Goal: Task Accomplishment & Management: Complete application form

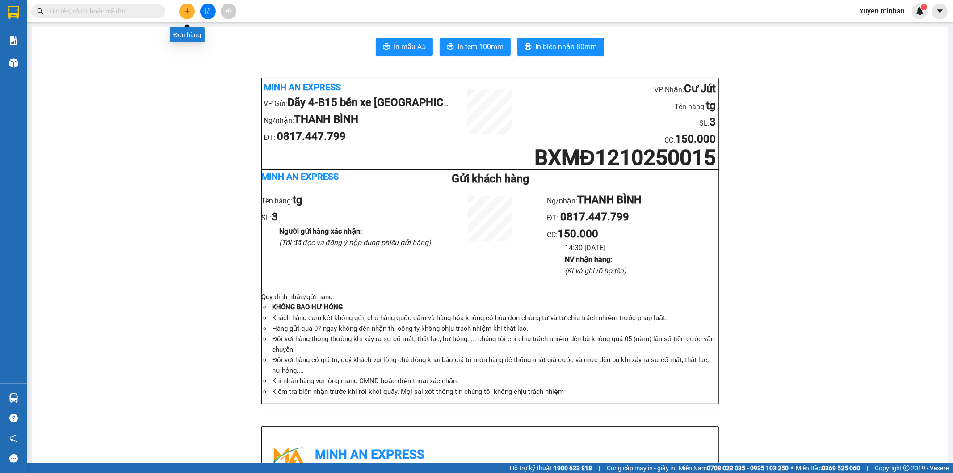
click at [186, 8] on icon "plus" at bounding box center [187, 11] width 6 height 6
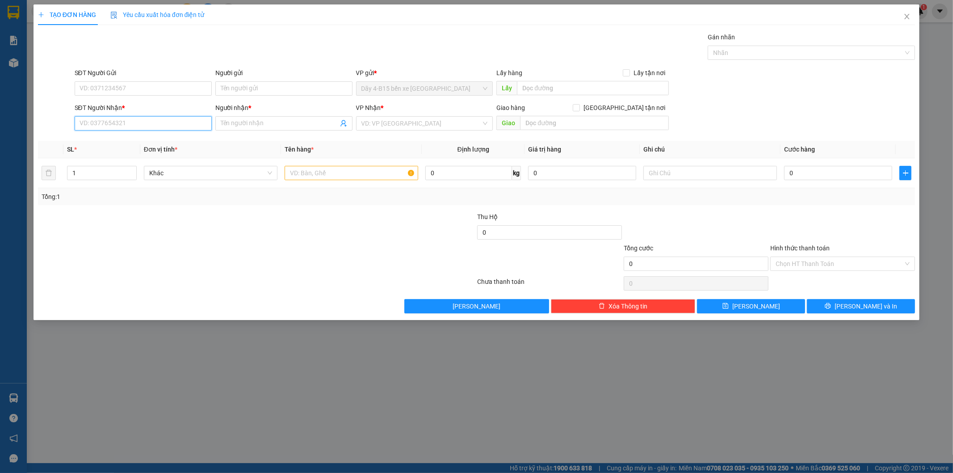
click at [109, 122] on input "SĐT Người Nhận *" at bounding box center [143, 123] width 137 height 14
click at [130, 119] on input "SĐT Người Nhận *" at bounding box center [143, 123] width 137 height 14
click at [147, 142] on div "0798477477 - NK TÂM PHÚC" at bounding box center [143, 141] width 126 height 10
type input "0798477477"
type input "NK TÂM PHÚC"
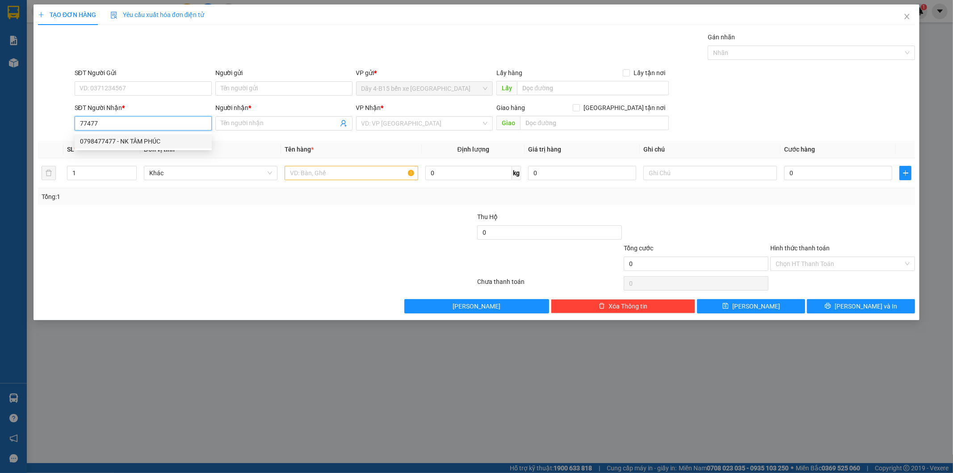
checkbox input "true"
type input "TT"
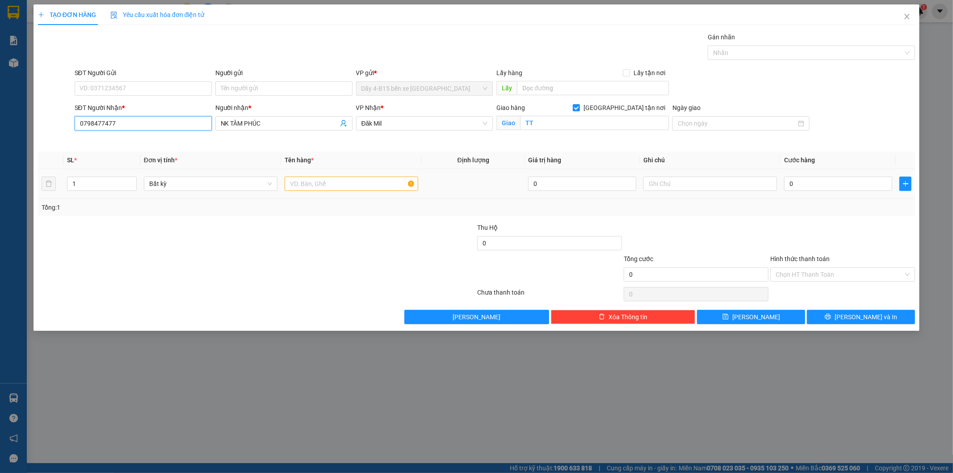
type input "0798477477"
click at [345, 189] on input "text" at bounding box center [352, 184] width 134 height 14
type input "tg"
click at [827, 185] on input "0" at bounding box center [838, 184] width 108 height 14
type input "8"
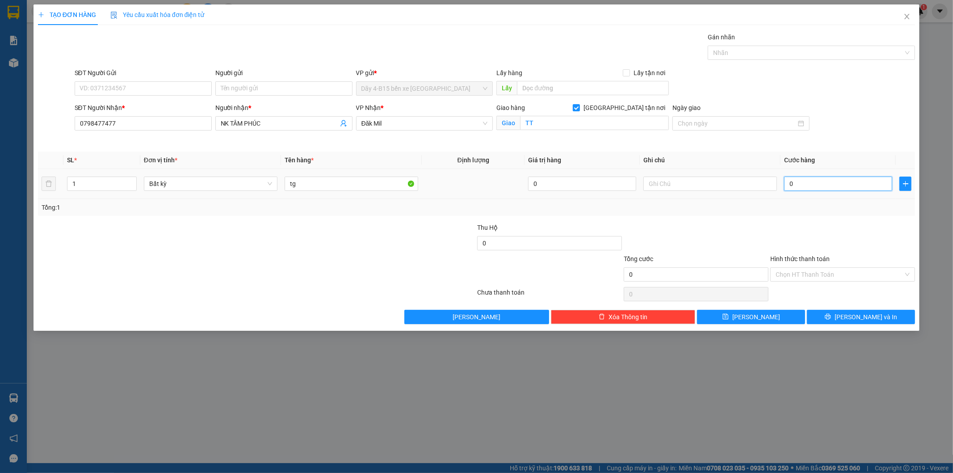
type input "8"
type input "80"
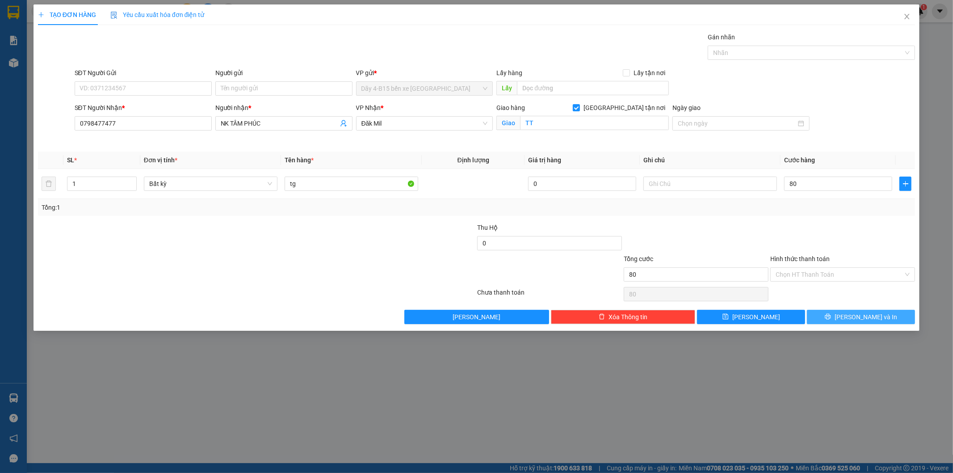
type input "80.000"
click at [872, 316] on span "[PERSON_NAME] và In" at bounding box center [866, 317] width 63 height 10
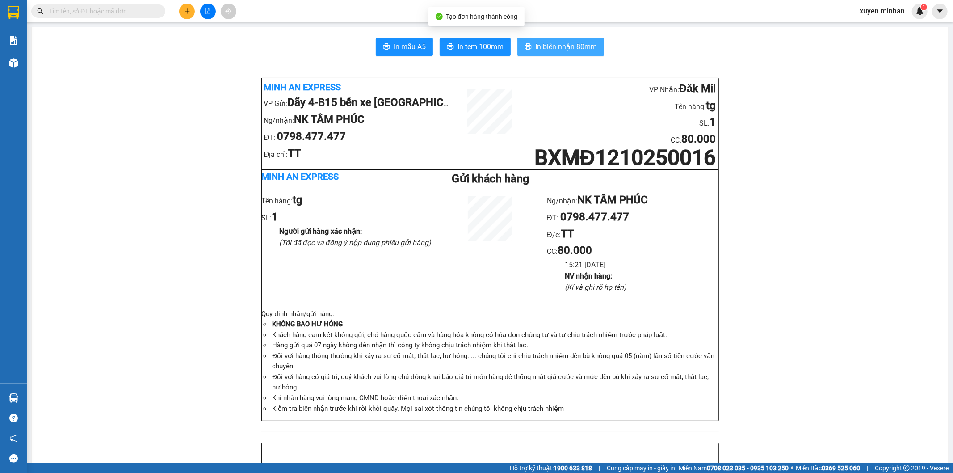
click at [541, 52] on span "In biên nhận 80mm" at bounding box center [566, 46] width 62 height 11
click at [488, 50] on span "In tem 100mm" at bounding box center [481, 46] width 46 height 11
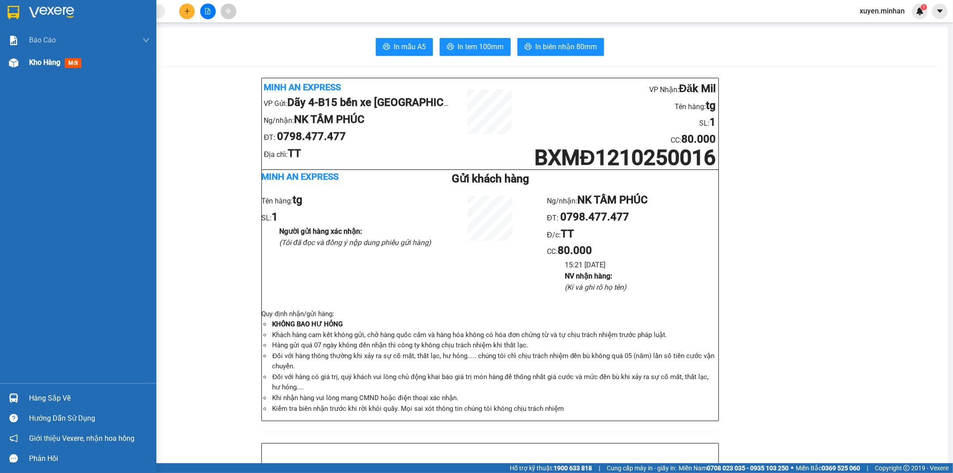
click at [47, 73] on div "Kho hàng mới" at bounding box center [89, 62] width 121 height 22
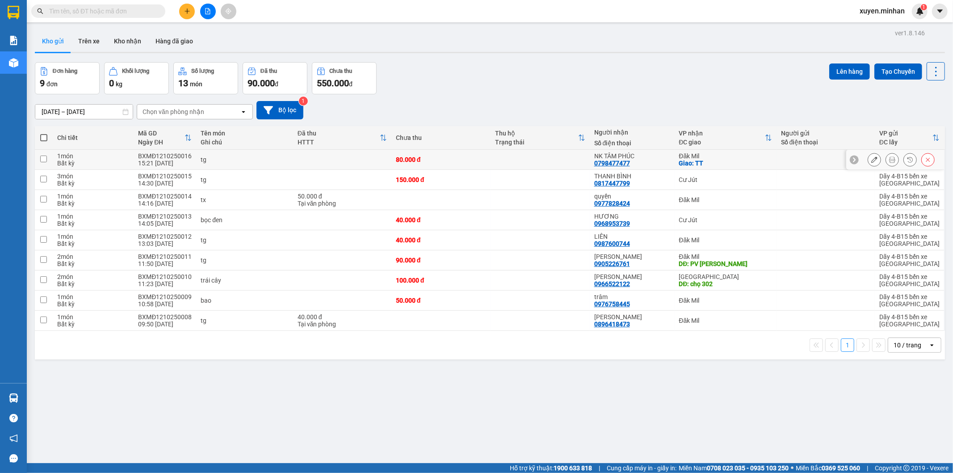
click at [872, 161] on button at bounding box center [874, 160] width 13 height 16
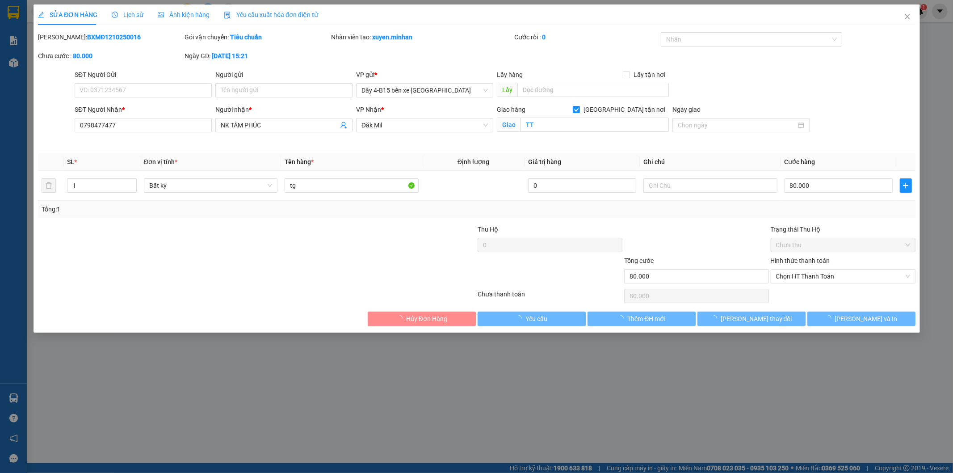
type input "0798477477"
type input "NK TÂM PHÚC"
checkbox input "true"
type input "TT"
type input "80.000"
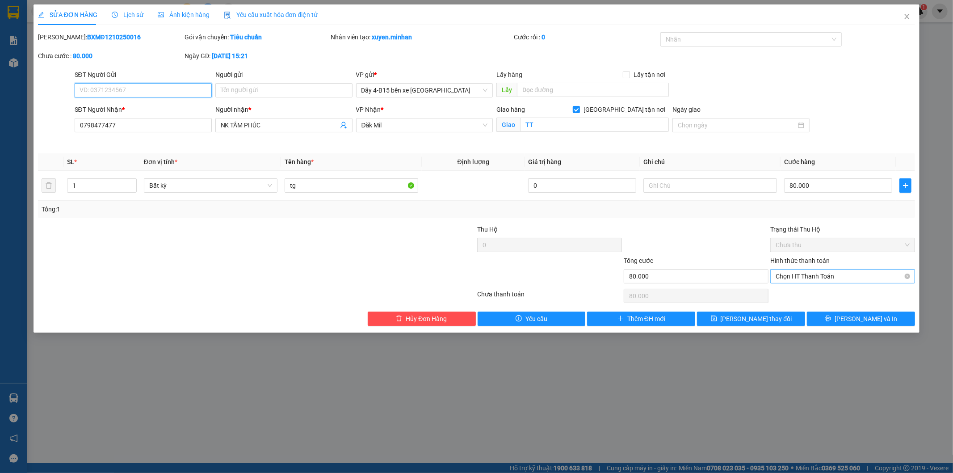
click at [830, 273] on span "Chọn HT Thanh Toán" at bounding box center [843, 276] width 134 height 13
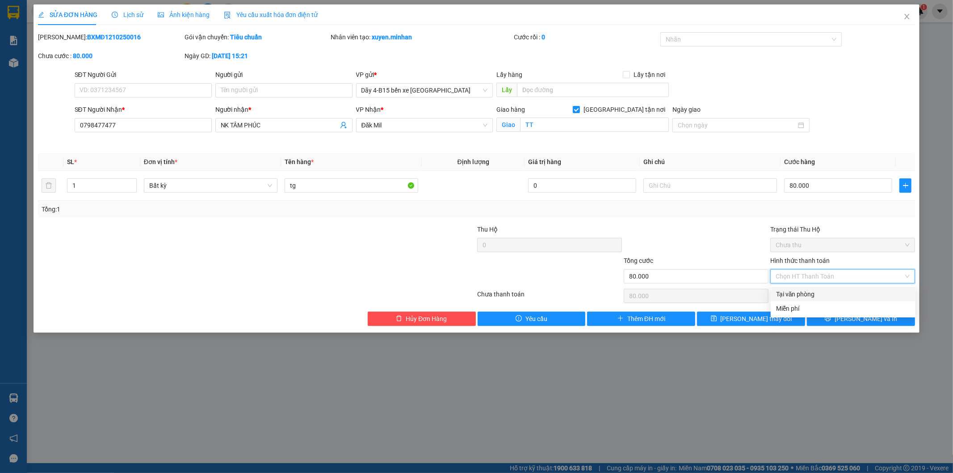
click at [819, 291] on div "Tại văn phòng" at bounding box center [843, 294] width 134 height 10
type input "0"
click at [839, 316] on button "[PERSON_NAME] và In" at bounding box center [861, 319] width 108 height 14
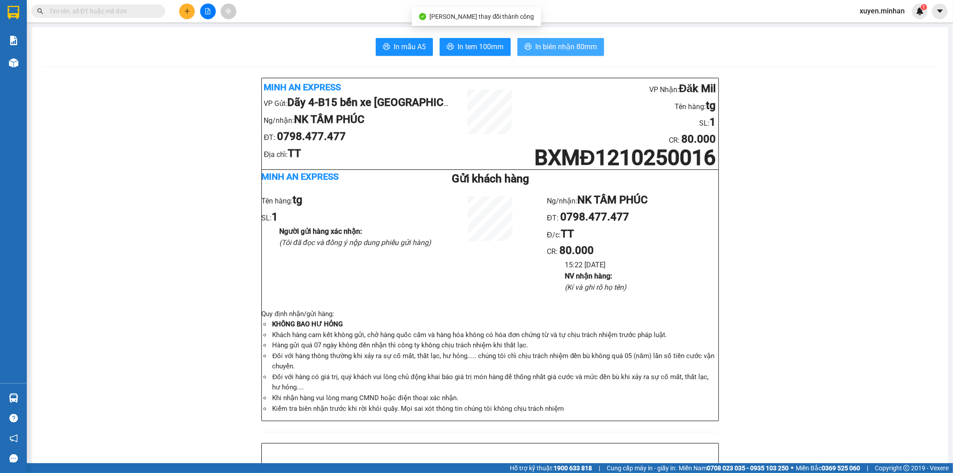
click at [552, 53] on button "In biên nhận 80mm" at bounding box center [561, 47] width 87 height 18
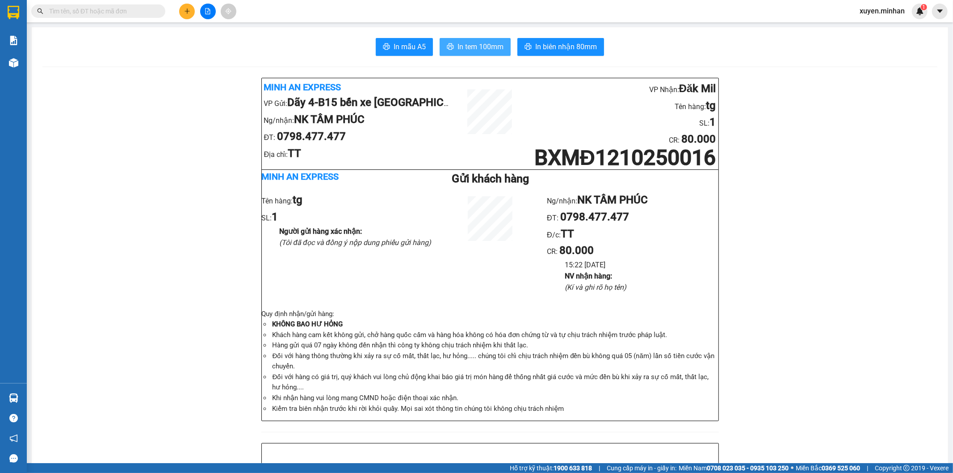
click at [465, 46] on span "In tem 100mm" at bounding box center [481, 46] width 46 height 11
click at [194, 12] on button at bounding box center [187, 12] width 16 height 16
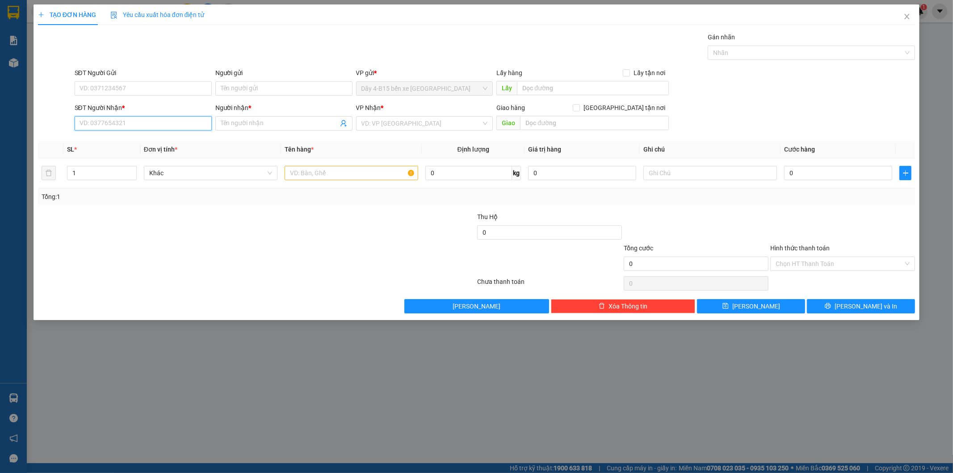
click at [141, 125] on input "SĐT Người Nhận *" at bounding box center [143, 123] width 137 height 14
click at [87, 126] on input "SĐT Người Nhận *" at bounding box center [143, 123] width 137 height 14
click at [109, 148] on div "0966575700 - [PERSON_NAME]" at bounding box center [143, 141] width 137 height 14
type input "0966575700"
type input "[PERSON_NAME]"
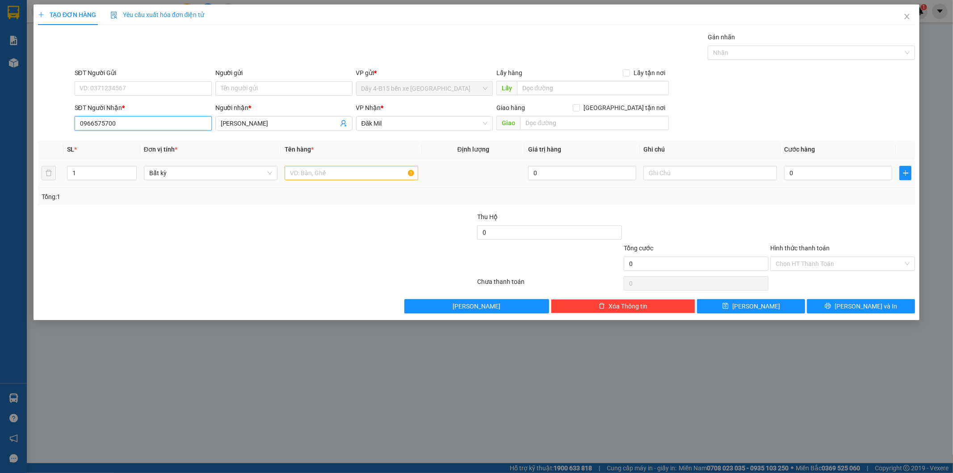
type input "0966575700"
click at [324, 169] on input "text" at bounding box center [352, 173] width 134 height 14
type input "cục"
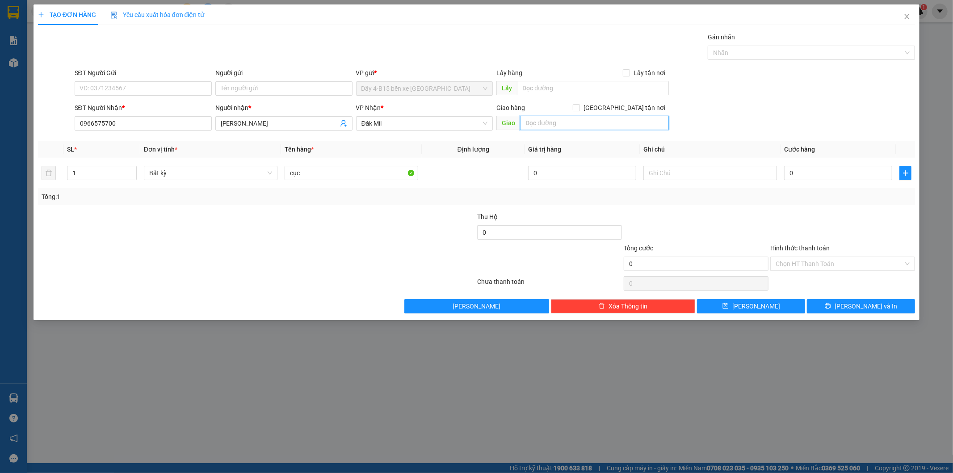
click at [592, 119] on input "text" at bounding box center [594, 123] width 149 height 14
type input "94THD"
click at [812, 171] on input "0" at bounding box center [838, 173] width 108 height 14
type input "3"
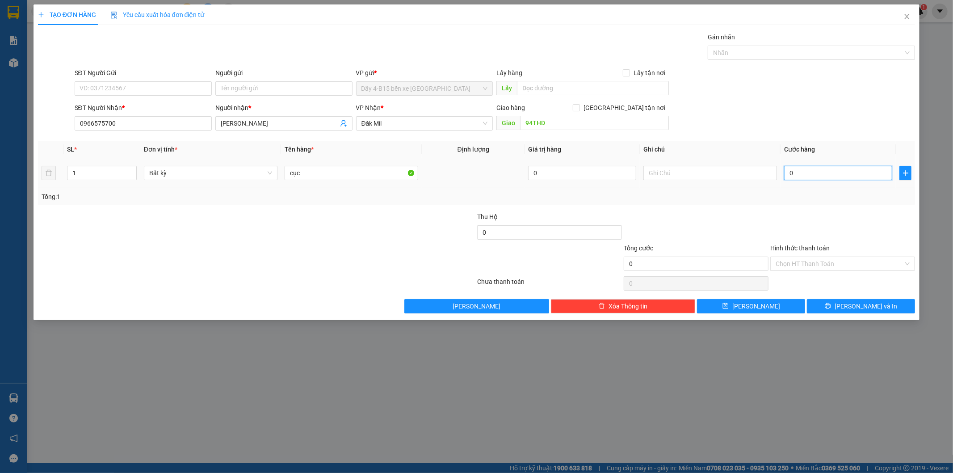
type input "3"
type input "30"
type input "30.000"
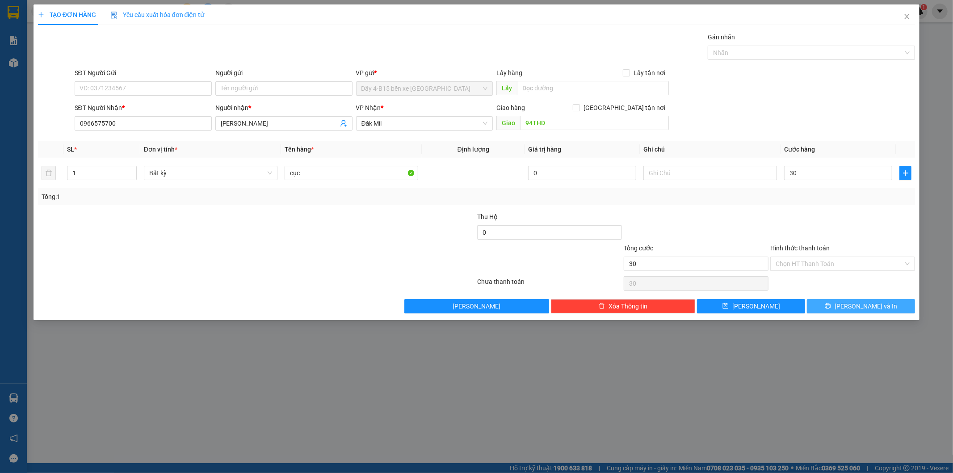
type input "30.000"
click at [831, 305] on icon "printer" at bounding box center [828, 306] width 6 height 6
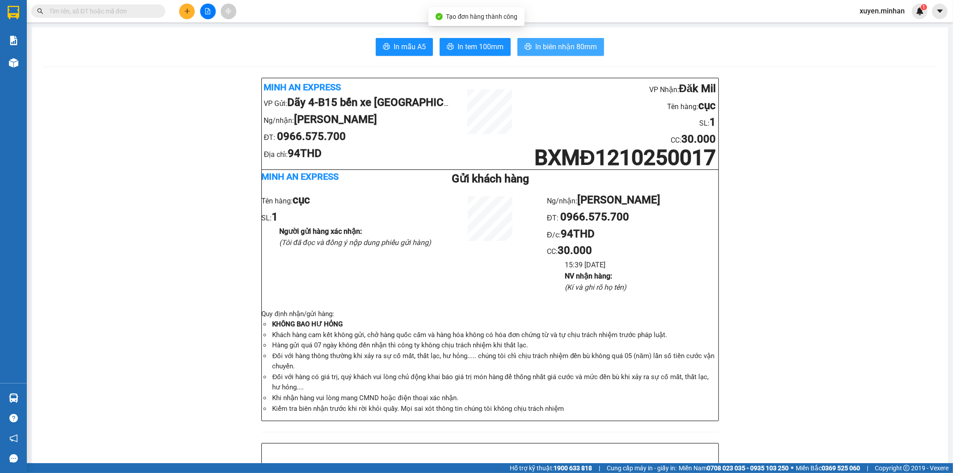
click at [535, 51] on span "In biên nhận 80mm" at bounding box center [566, 46] width 62 height 11
click at [466, 53] on button "In tem 100mm" at bounding box center [475, 47] width 71 height 18
click at [215, 10] on div at bounding box center [207, 12] width 67 height 16
click at [212, 11] on button at bounding box center [208, 12] width 16 height 16
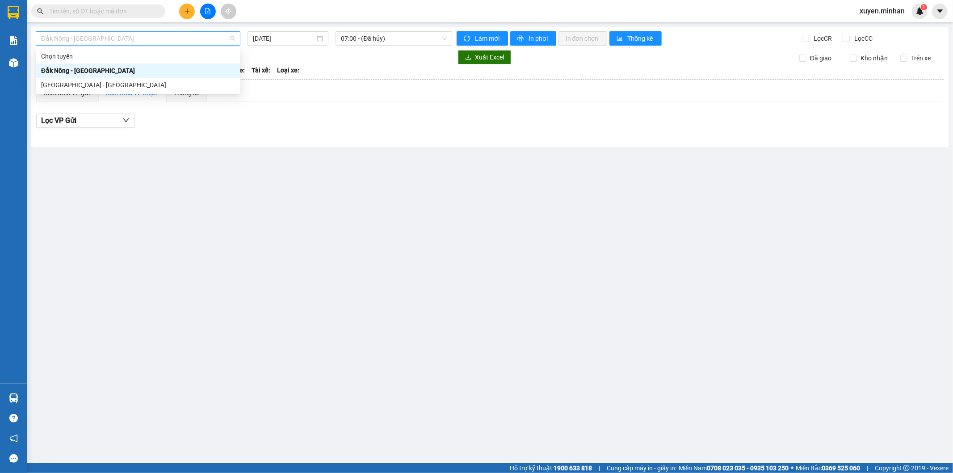
click at [204, 38] on span "Đắk Nông - [GEOGRAPHIC_DATA]" at bounding box center [138, 38] width 194 height 13
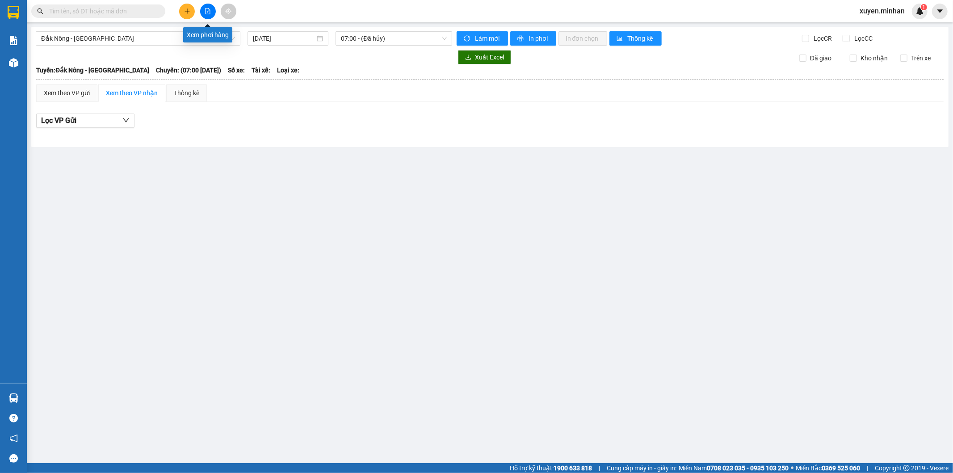
click at [209, 8] on icon "file-add" at bounding box center [208, 11] width 6 height 6
click at [195, 32] on span "Đắk Nông - [GEOGRAPHIC_DATA]" at bounding box center [138, 38] width 194 height 13
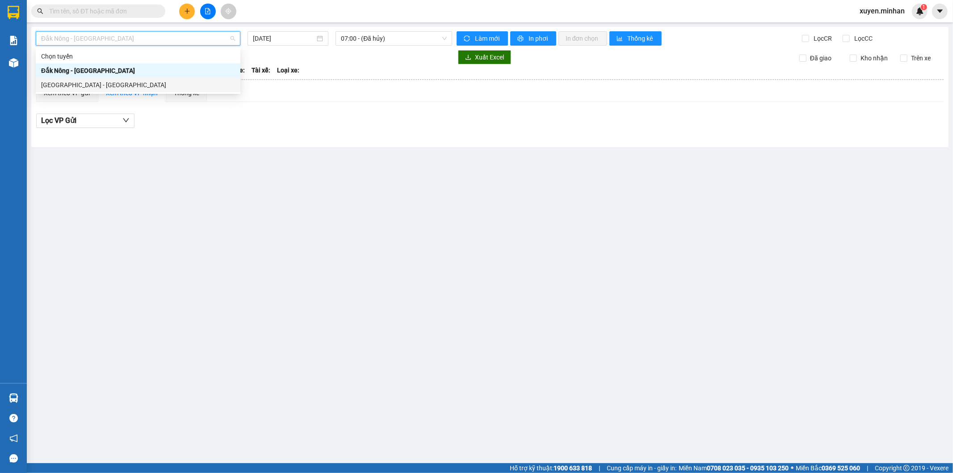
click at [92, 79] on div "[GEOGRAPHIC_DATA] - [GEOGRAPHIC_DATA]" at bounding box center [138, 85] width 205 height 14
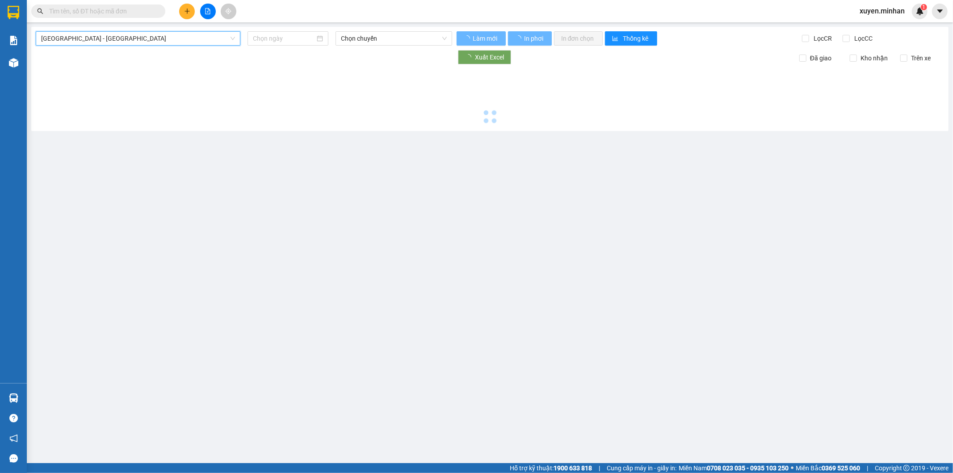
type input "[DATE]"
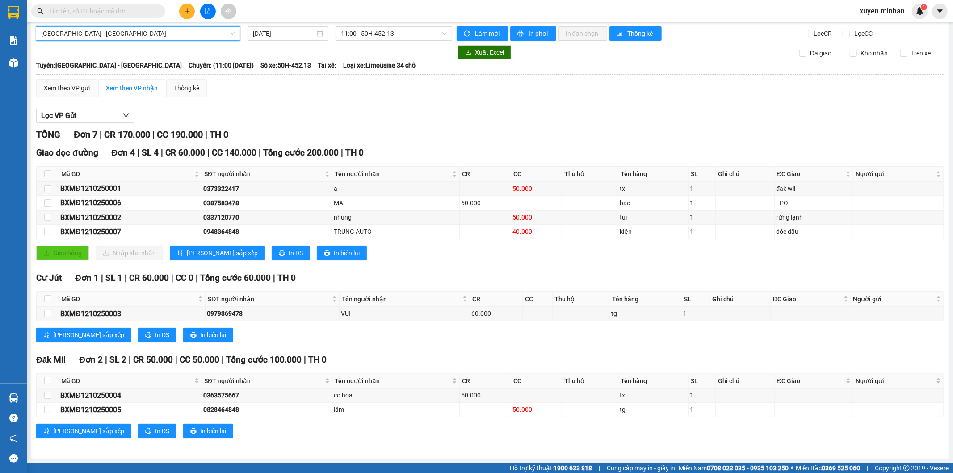
scroll to position [5, 0]
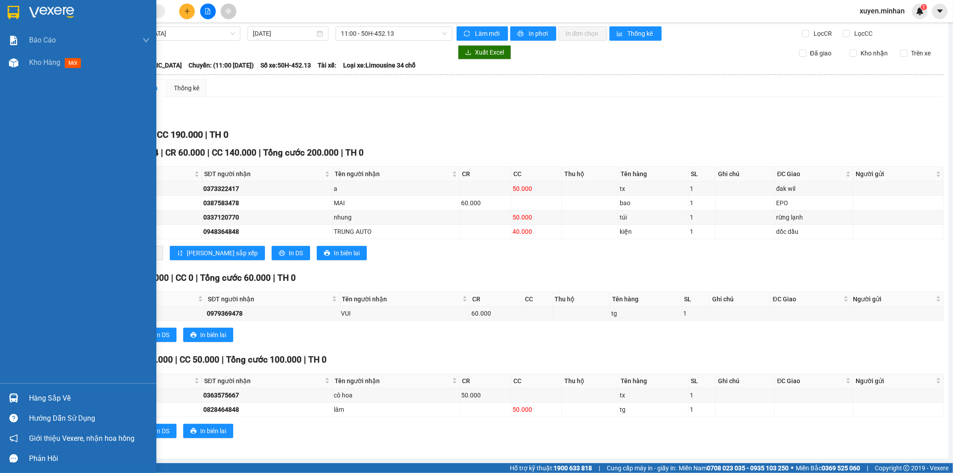
click at [16, 14] on img at bounding box center [14, 12] width 12 height 13
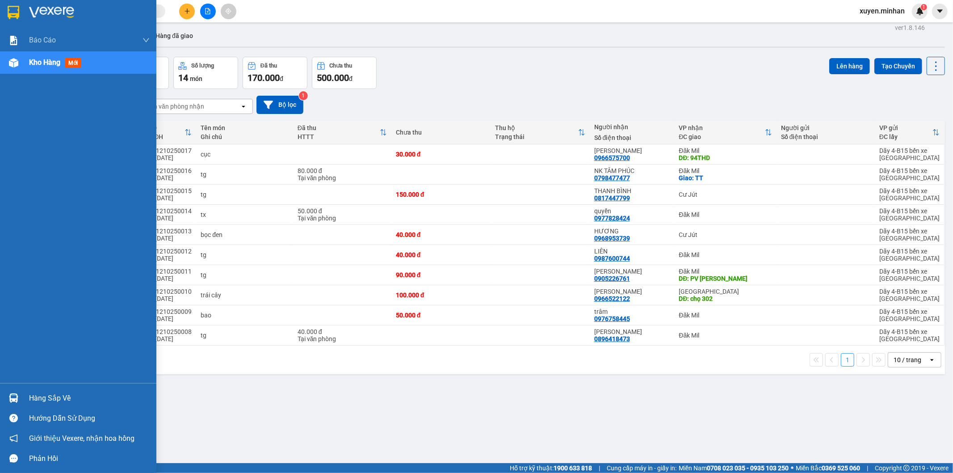
click at [0, 284] on div "Báo cáo Báo cáo dòng tiền (nhân viên) Doanh số tạo đơn theo VP gửi (nhân viên) …" at bounding box center [78, 206] width 156 height 354
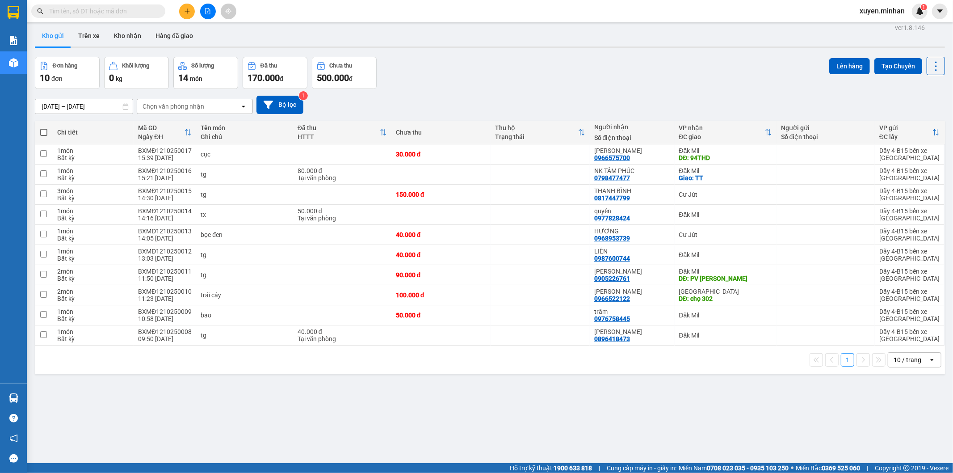
click at [303, 433] on div "ver 1.8.146 Kho gửi Trên xe Kho nhận Hàng đã giao Đơn hàng 10 đơn Khối lượng 0 …" at bounding box center [490, 257] width 918 height 473
click at [904, 361] on div "10 / trang" at bounding box center [908, 359] width 28 height 9
click at [917, 341] on span "100 / trang" at bounding box center [904, 341] width 32 height 9
click at [922, 341] on button at bounding box center [928, 336] width 13 height 16
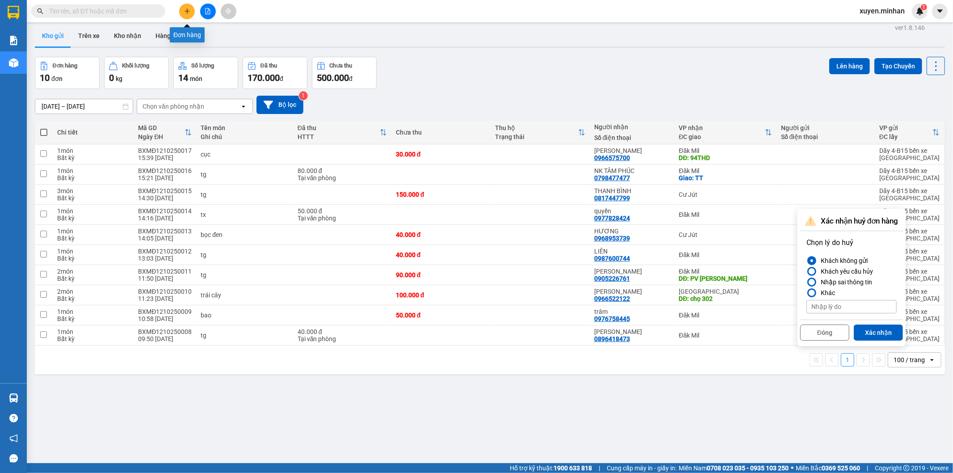
click at [187, 14] on button at bounding box center [187, 12] width 16 height 16
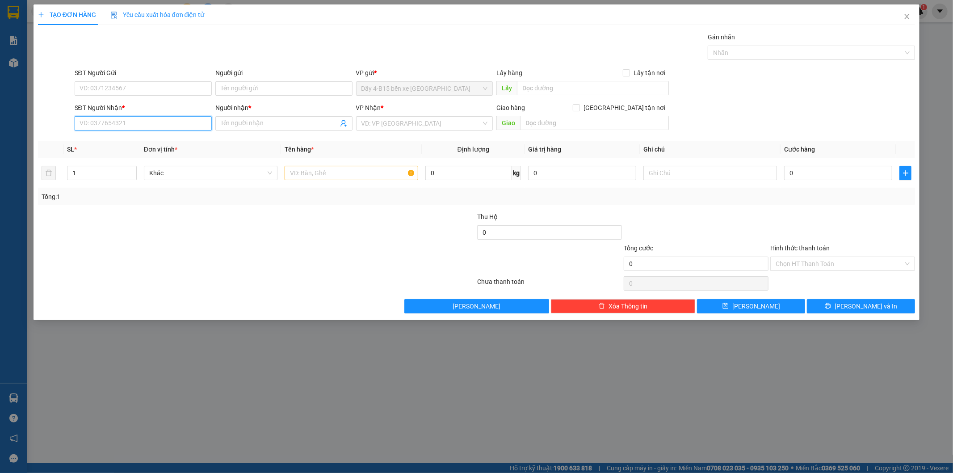
click at [131, 122] on input "SĐT Người Nhận *" at bounding box center [143, 123] width 137 height 14
click at [137, 141] on div "0976832683 - C NGÂN" at bounding box center [143, 141] width 126 height 10
type input "0976832683"
type input "C NGÂN"
checkbox input "true"
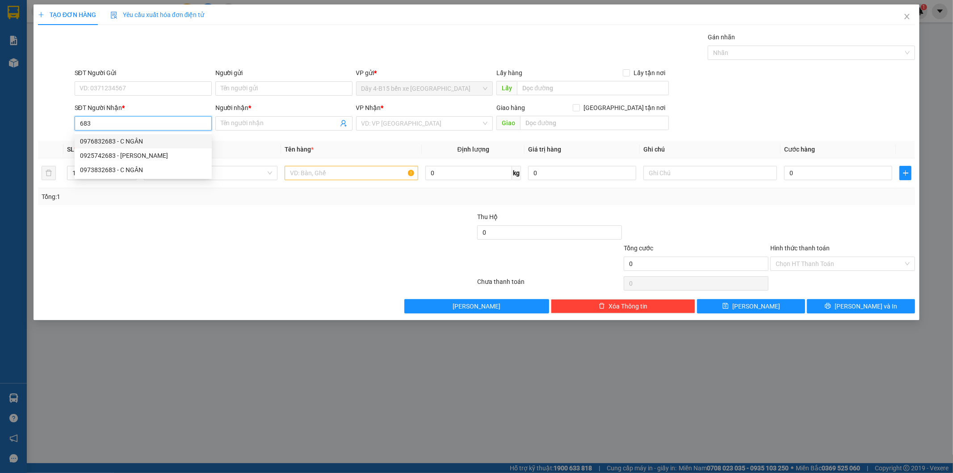
type input "TT"
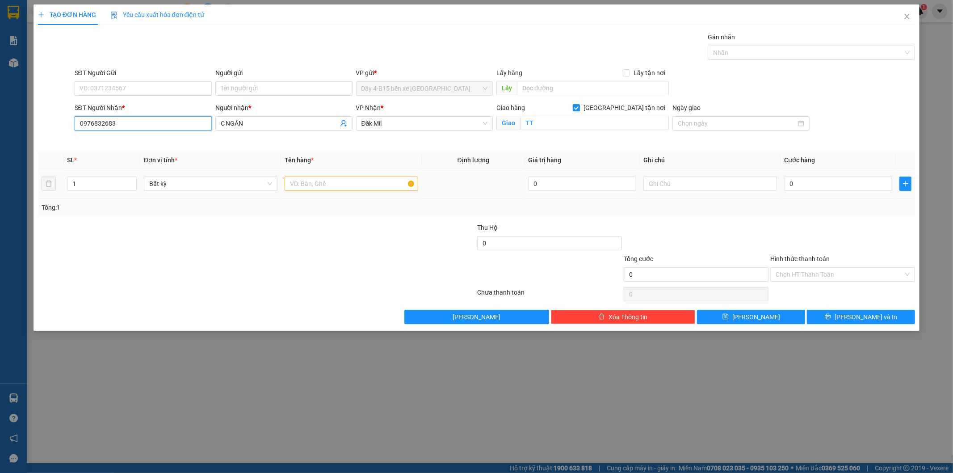
type input "0976832683"
click at [296, 187] on input "text" at bounding box center [352, 184] width 134 height 14
type input "kiện"
click at [806, 179] on input "0" at bounding box center [838, 184] width 108 height 14
type input "4"
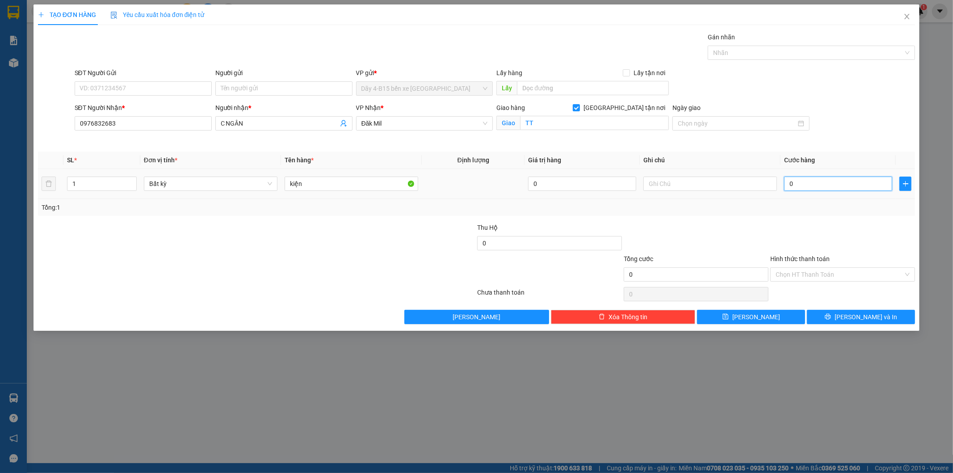
type input "4"
type input "40"
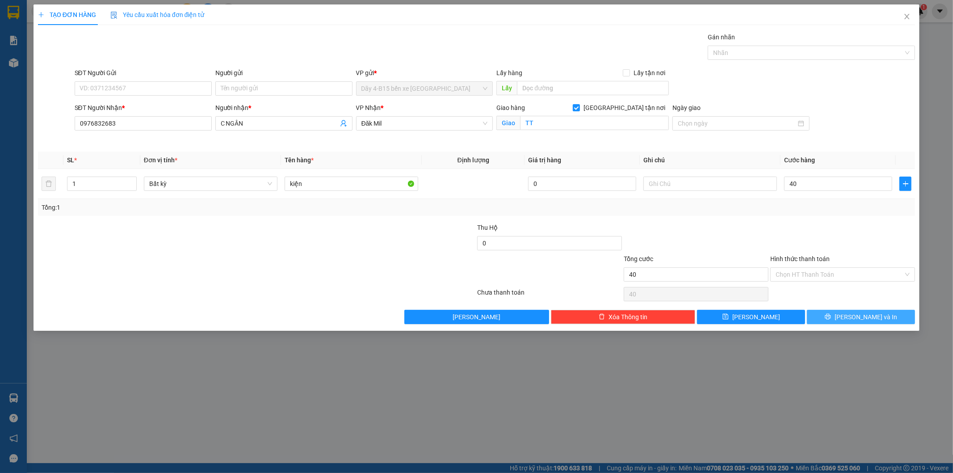
type input "40.000"
click at [824, 322] on button "[PERSON_NAME] và In" at bounding box center [861, 317] width 108 height 14
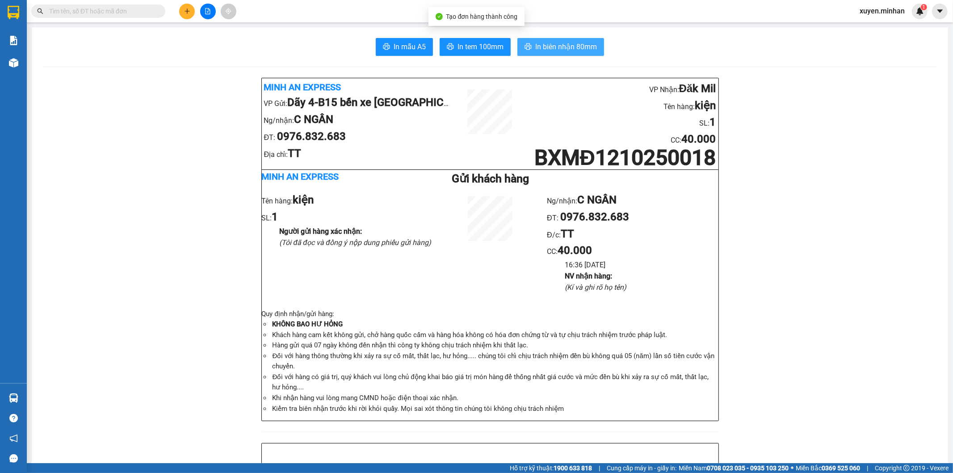
click at [553, 50] on span "In biên nhận 80mm" at bounding box center [566, 46] width 62 height 11
click at [465, 50] on span "In tem 100mm" at bounding box center [481, 46] width 46 height 11
click at [186, 12] on icon "plus" at bounding box center [187, 11] width 6 height 6
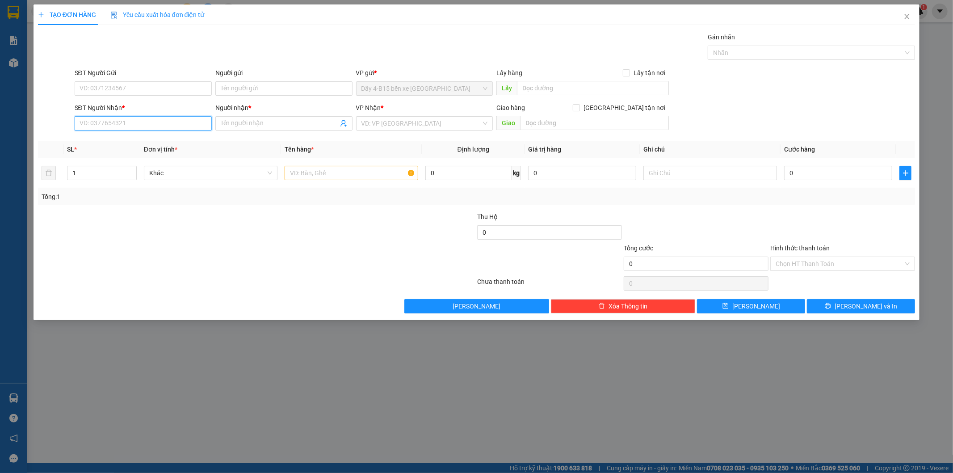
click at [132, 124] on input "SĐT Người Nhận *" at bounding box center [143, 123] width 137 height 14
type input "0967174862"
click at [257, 126] on input "Người nhận *" at bounding box center [280, 123] width 118 height 10
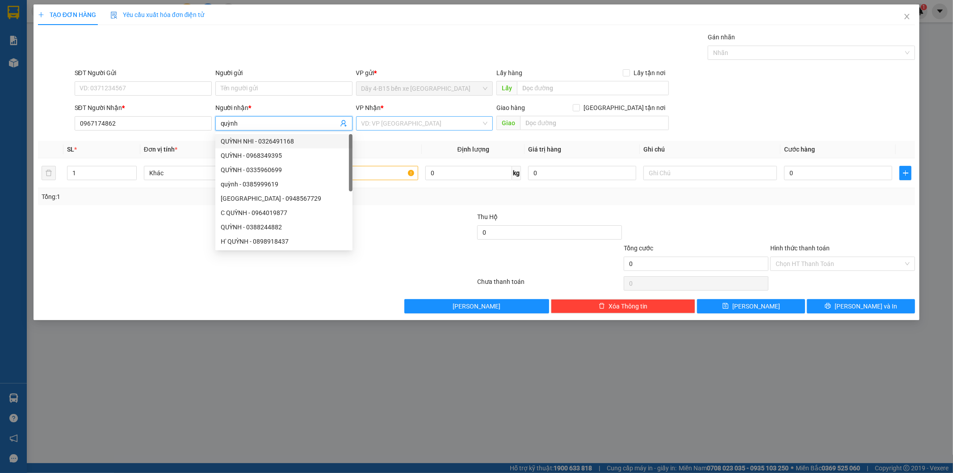
type input "quỳnh"
click at [399, 124] on input "search" at bounding box center [422, 123] width 120 height 13
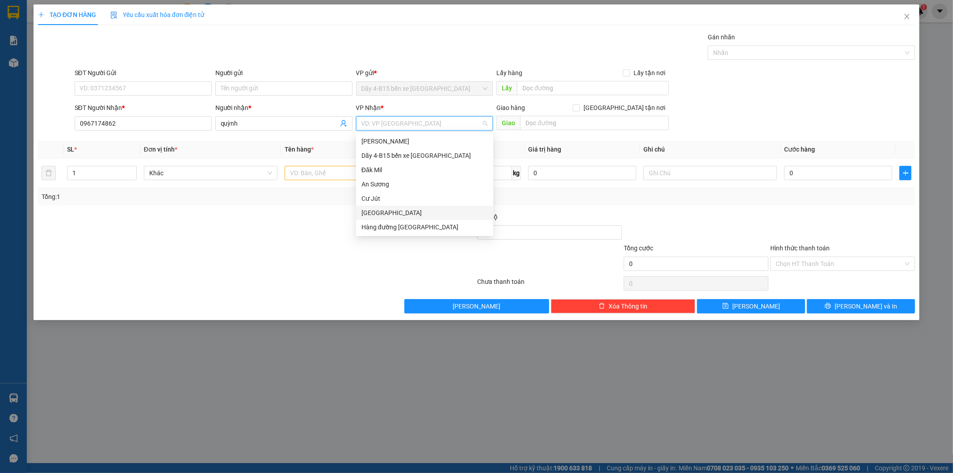
drag, startPoint x: 389, startPoint y: 210, endPoint x: 384, endPoint y: 204, distance: 7.3
click at [389, 209] on div "[GEOGRAPHIC_DATA]" at bounding box center [425, 213] width 126 height 10
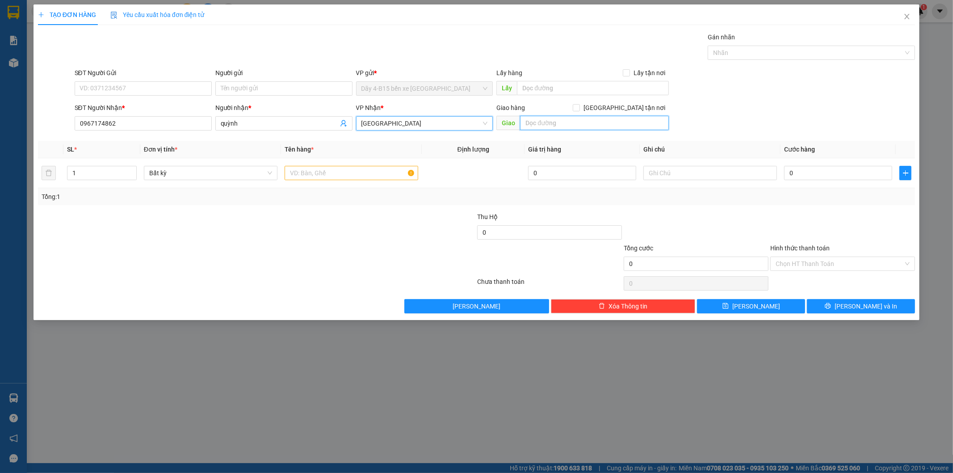
click at [552, 124] on input "text" at bounding box center [594, 123] width 149 height 14
type input "d"
type input "đak song"
click at [307, 174] on input "text" at bounding box center [352, 173] width 134 height 14
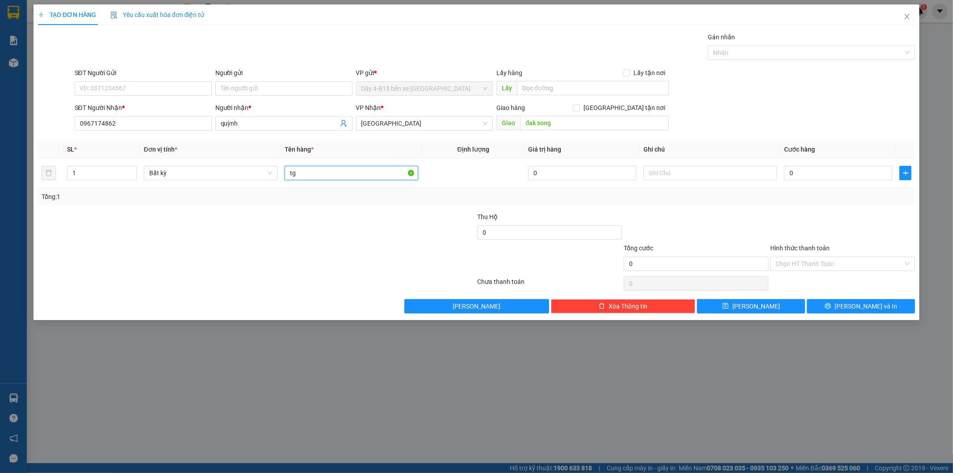
type input "tg"
click at [810, 192] on div "Tổng: 1" at bounding box center [477, 197] width 871 height 10
click at [807, 175] on input "0" at bounding box center [838, 173] width 108 height 14
type input "6"
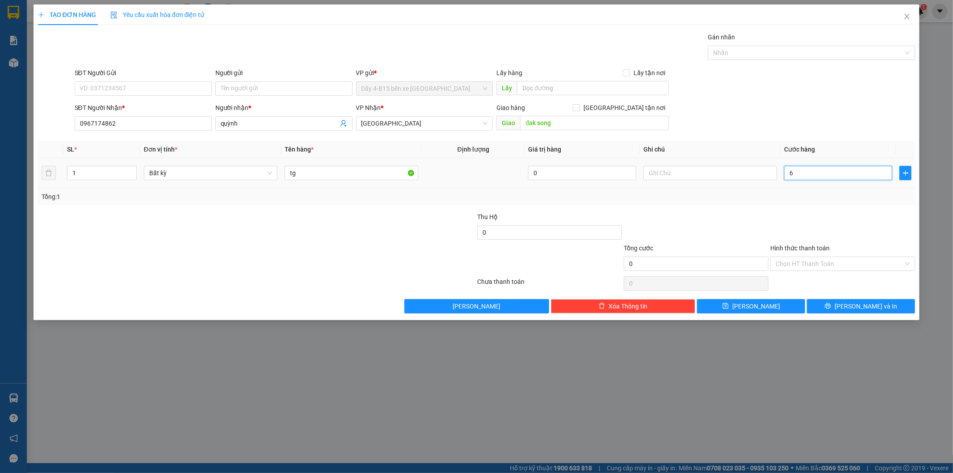
type input "6"
type input "60"
type input "60.000"
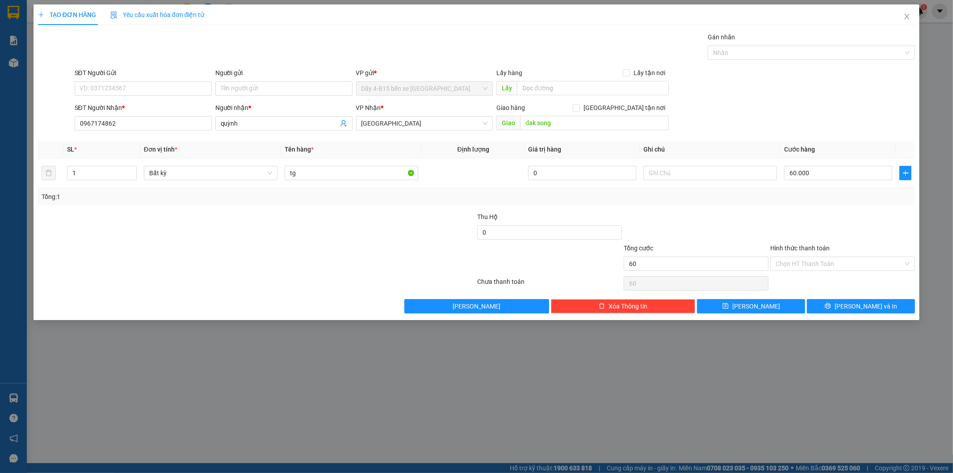
type input "60.000"
click at [801, 249] on label "Hình thức thanh toán" at bounding box center [800, 247] width 59 height 7
click at [801, 257] on input "Hình thức thanh toán" at bounding box center [840, 263] width 128 height 13
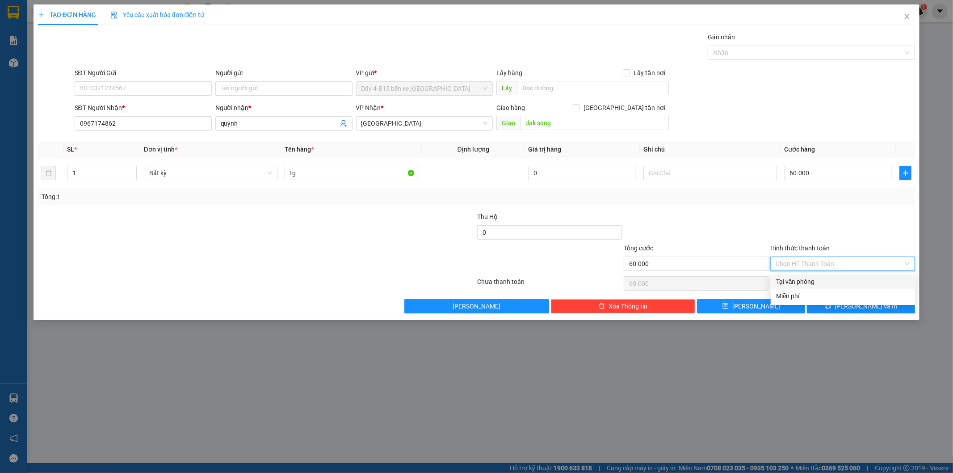
click at [801, 282] on div "Tại văn phòng" at bounding box center [843, 282] width 134 height 10
type input "0"
click at [821, 305] on button "[PERSON_NAME] và In" at bounding box center [861, 306] width 108 height 14
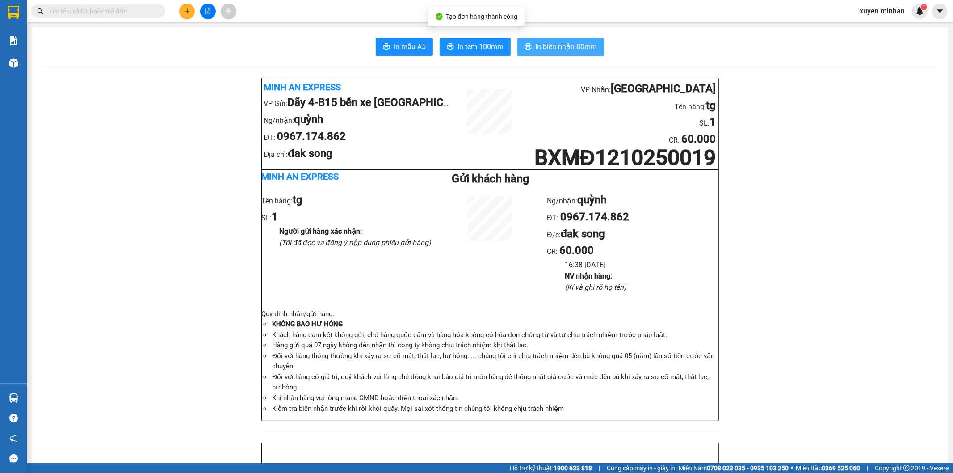
click at [558, 42] on span "In biên nhận 80mm" at bounding box center [566, 46] width 62 height 11
click at [468, 52] on button "In tem 100mm" at bounding box center [475, 47] width 71 height 18
click at [188, 10] on icon "plus" at bounding box center [187, 11] width 6 height 6
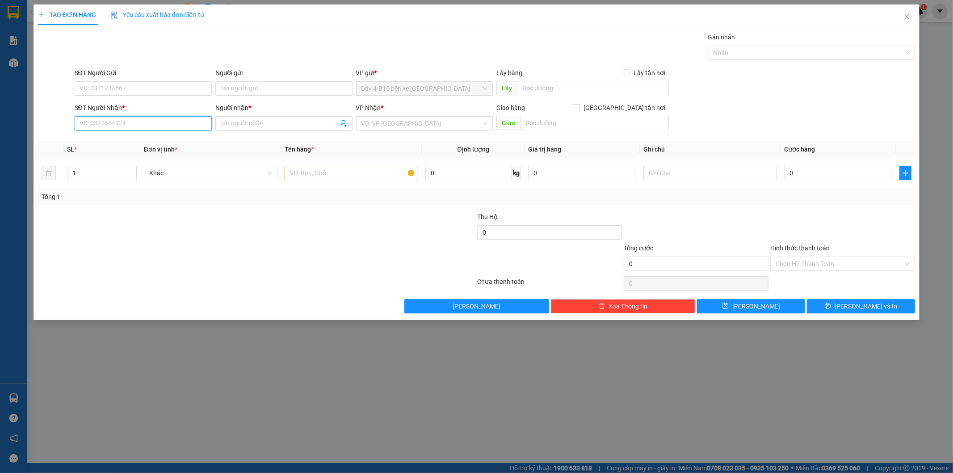
click at [89, 119] on input "SĐT Người Nhận *" at bounding box center [143, 123] width 137 height 14
click at [118, 140] on div "0399136734 - EAPO" at bounding box center [143, 141] width 126 height 10
type input "0399136734"
type input "EAPO"
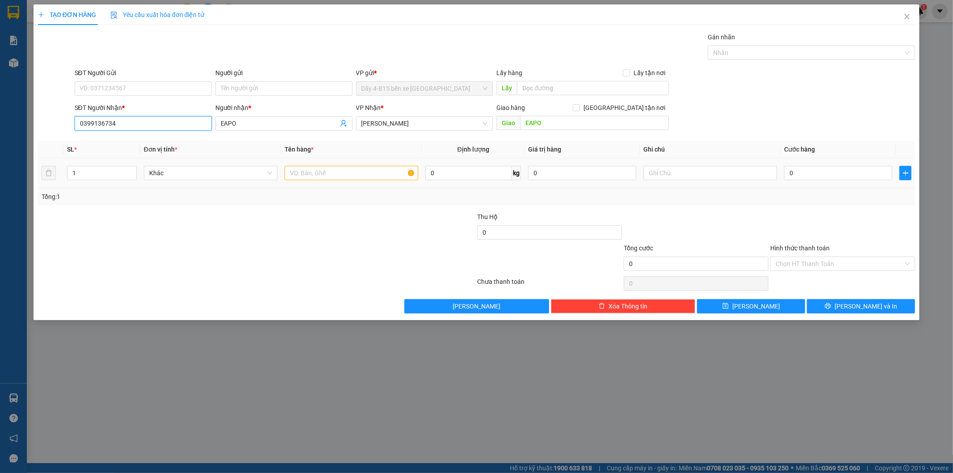
type input "0399136734"
click at [307, 175] on input "text" at bounding box center [352, 173] width 134 height 14
type input "tx"
click at [805, 169] on input "0" at bounding box center [838, 173] width 108 height 14
type input "3"
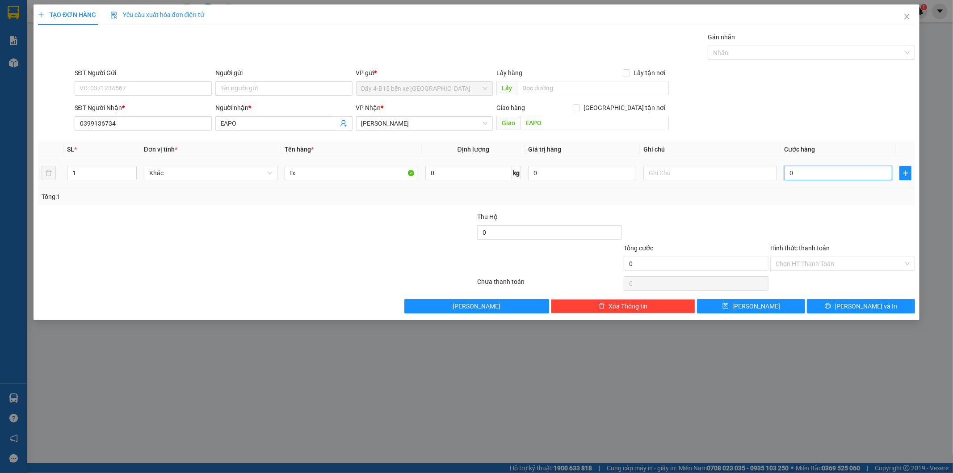
type input "3"
type input "30"
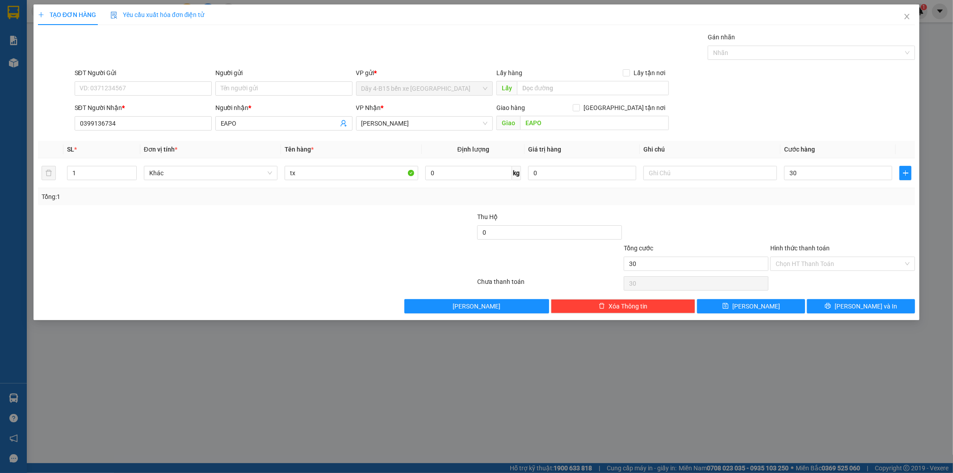
type input "30.000"
click at [800, 247] on label "Hình thức thanh toán" at bounding box center [800, 247] width 59 height 7
click at [800, 257] on input "Hình thức thanh toán" at bounding box center [840, 263] width 128 height 13
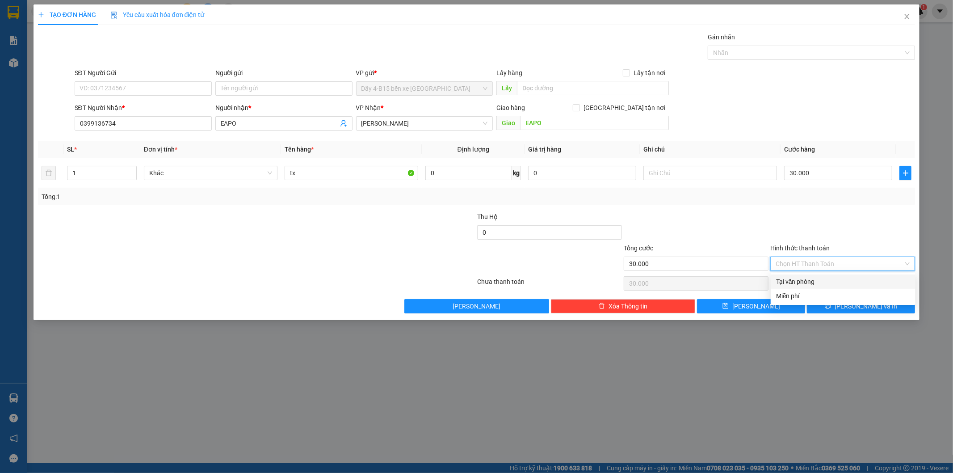
click at [801, 282] on div "Tại văn phòng" at bounding box center [843, 282] width 134 height 10
type input "0"
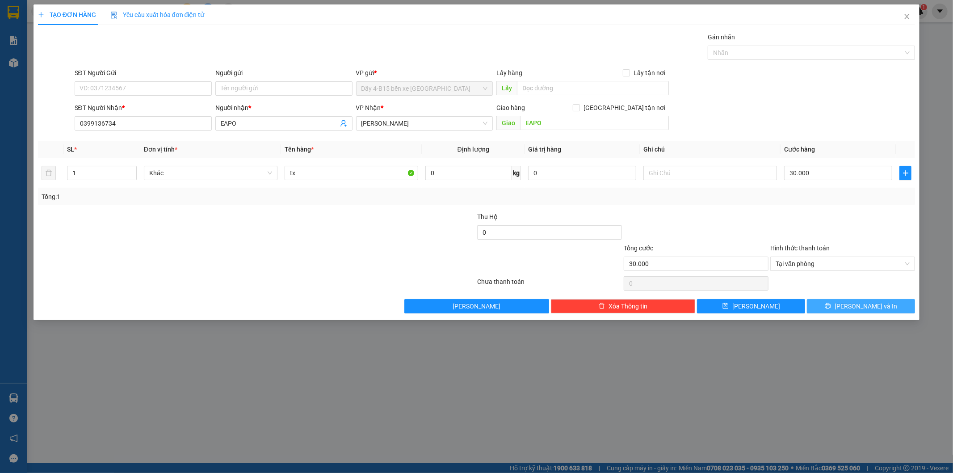
click at [835, 313] on button "[PERSON_NAME] và In" at bounding box center [861, 306] width 108 height 14
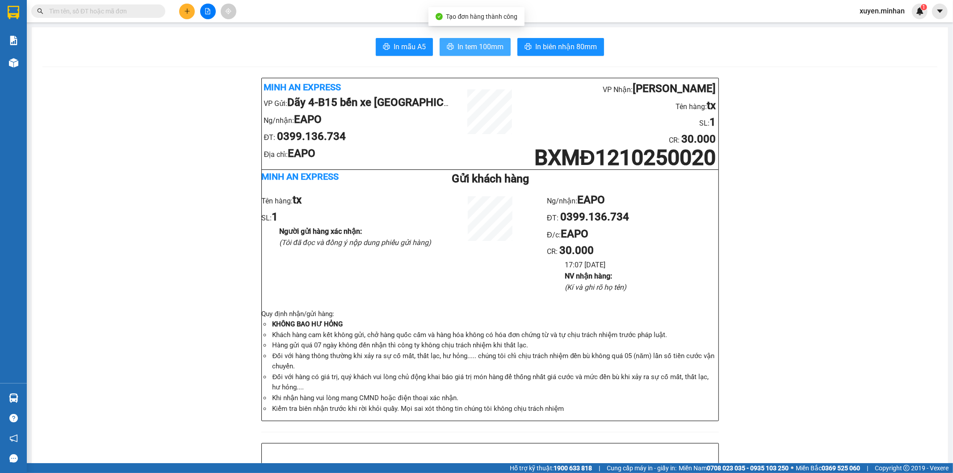
click at [476, 46] on span "In tem 100mm" at bounding box center [481, 46] width 46 height 11
click at [185, 9] on icon "plus" at bounding box center [187, 11] width 6 height 6
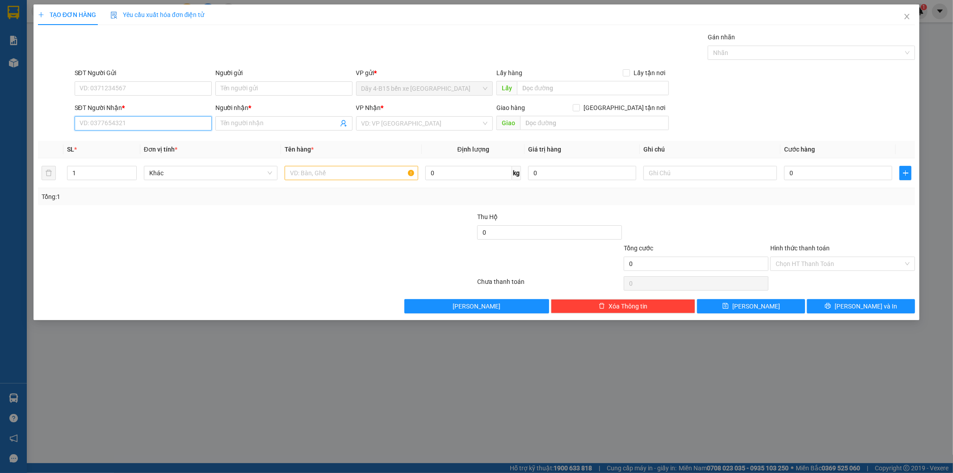
click at [88, 120] on input "SĐT Người Nhận *" at bounding box center [143, 123] width 137 height 14
click at [145, 137] on div "0984117719 - VINH" at bounding box center [143, 141] width 126 height 10
type input "0984117719"
type input "VINH"
type input "ĐẮK WIL"
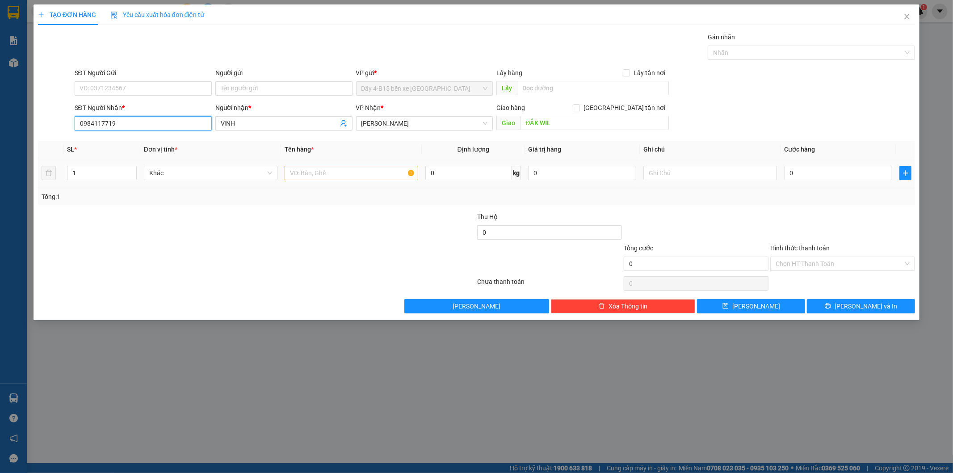
type input "0984117719"
click at [302, 172] on input "text" at bounding box center [352, 173] width 134 height 14
type input "tx"
click at [812, 175] on input "0" at bounding box center [838, 173] width 108 height 14
type input "4"
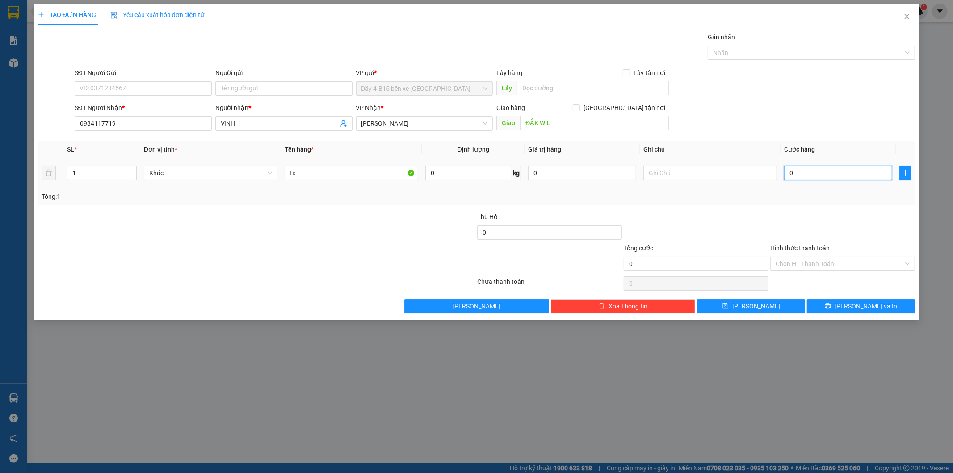
type input "4"
type input "40"
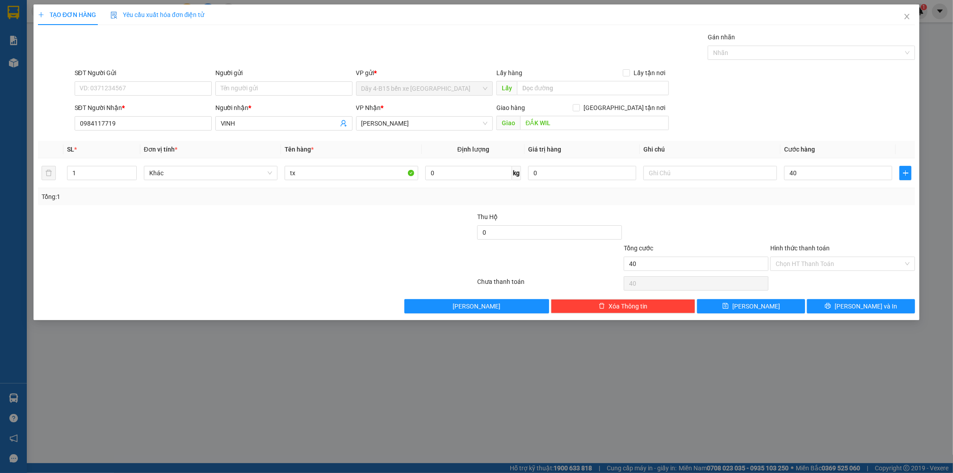
type input "40.000"
click at [816, 251] on label "Hình thức thanh toán" at bounding box center [800, 247] width 59 height 7
click at [816, 257] on input "Hình thức thanh toán" at bounding box center [840, 263] width 128 height 13
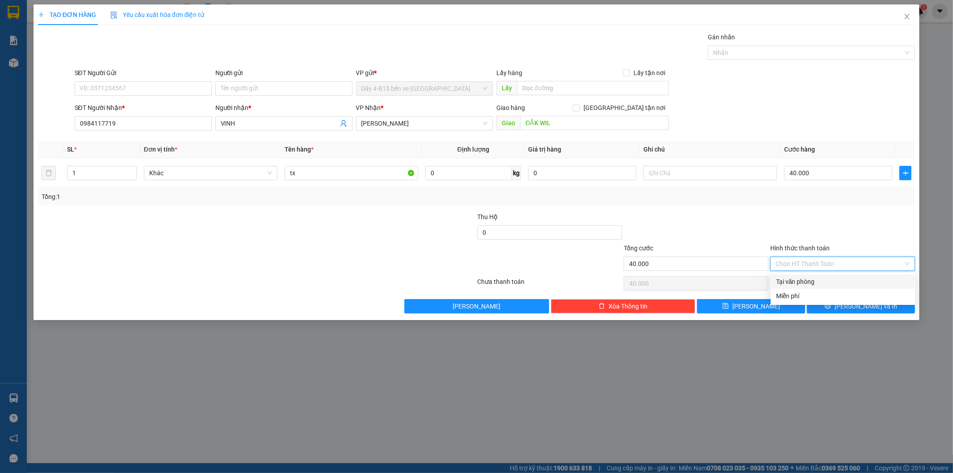
click at [816, 282] on div "Tại văn phòng" at bounding box center [843, 282] width 134 height 10
type input "0"
click at [838, 312] on button "[PERSON_NAME] và In" at bounding box center [861, 306] width 108 height 14
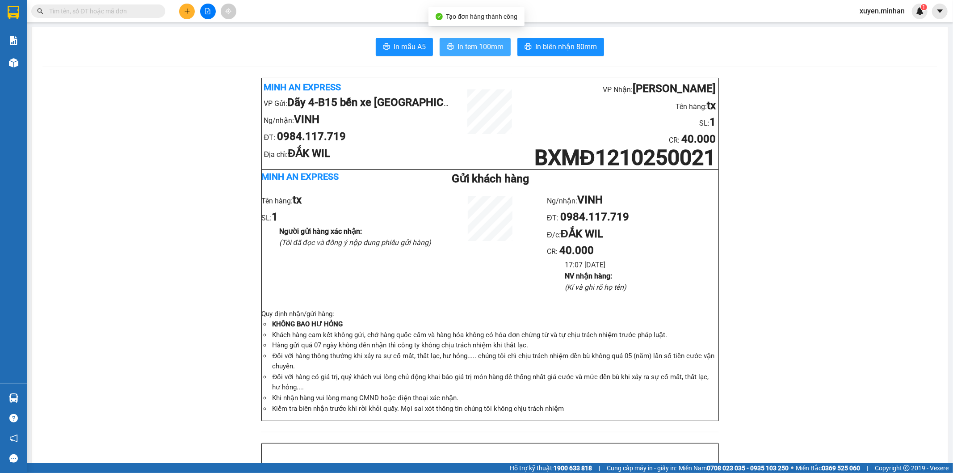
click at [467, 48] on span "In tem 100mm" at bounding box center [481, 46] width 46 height 11
click at [178, 7] on div at bounding box center [207, 12] width 67 height 16
click at [183, 12] on button at bounding box center [187, 12] width 16 height 16
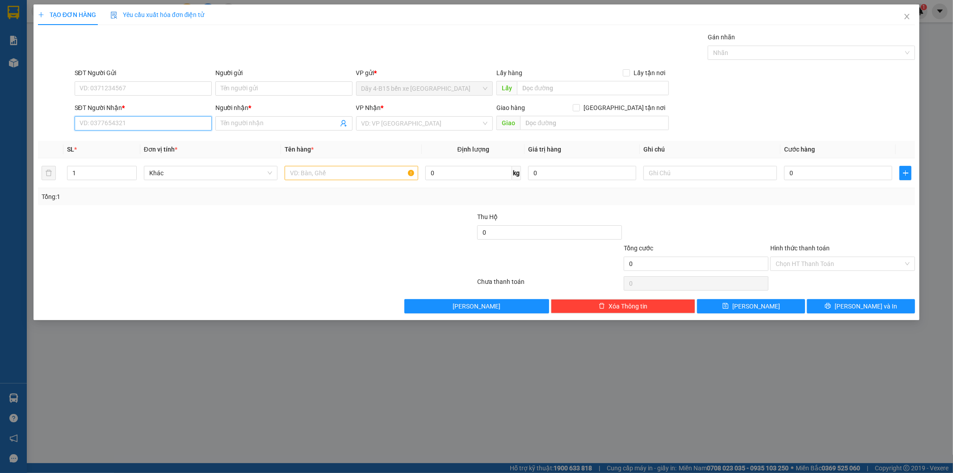
click at [125, 124] on input "SĐT Người Nhận *" at bounding box center [143, 123] width 137 height 14
click at [93, 141] on div "0969230909 - OANH QUỐC" at bounding box center [143, 141] width 126 height 10
type input "0969230909"
type input "OANH QUỐC"
checkbox input "true"
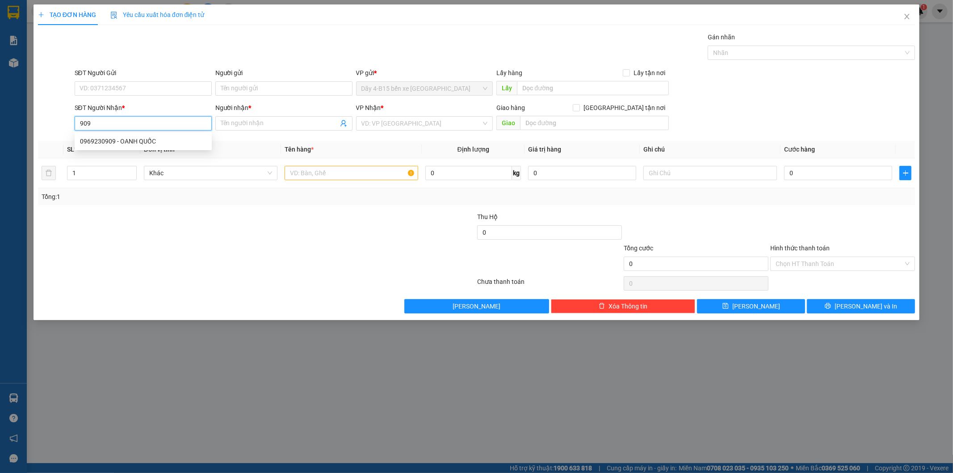
type input "TT"
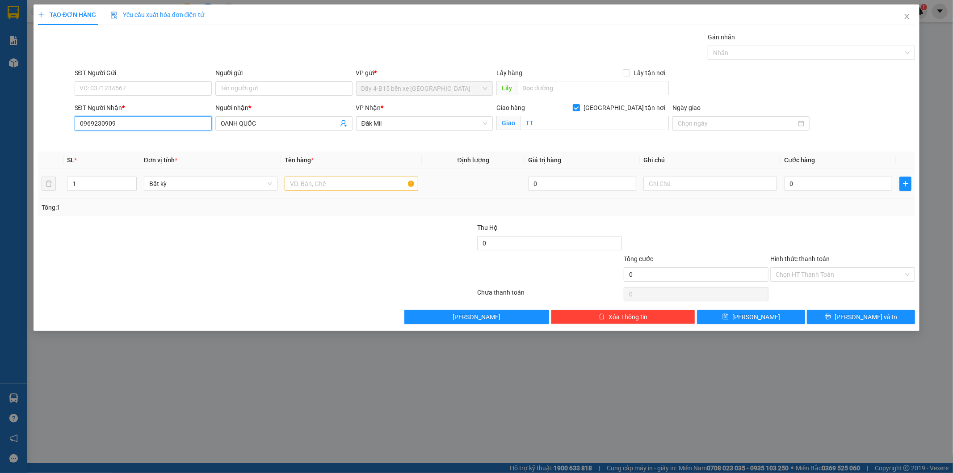
type input "0969230909"
click at [299, 185] on input "text" at bounding box center [352, 184] width 134 height 14
type input "dt"
click at [813, 185] on input "0" at bounding box center [838, 184] width 108 height 14
type input "1"
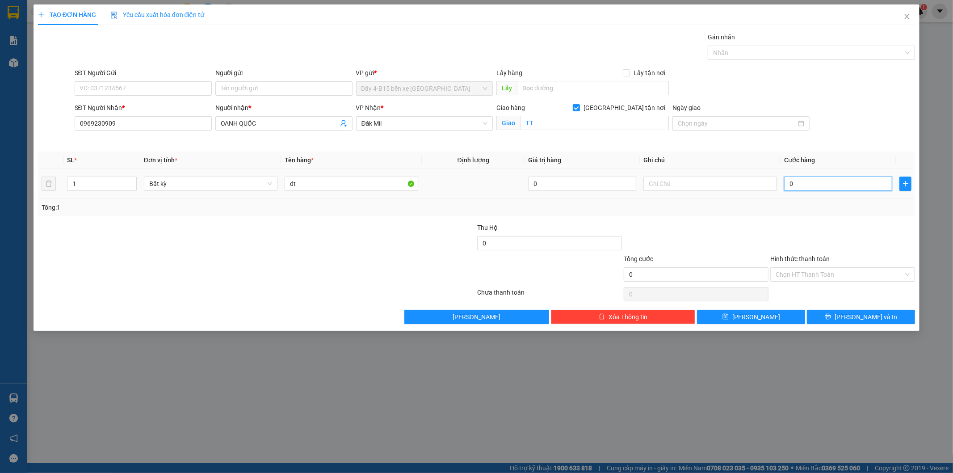
type input "1"
type input "10"
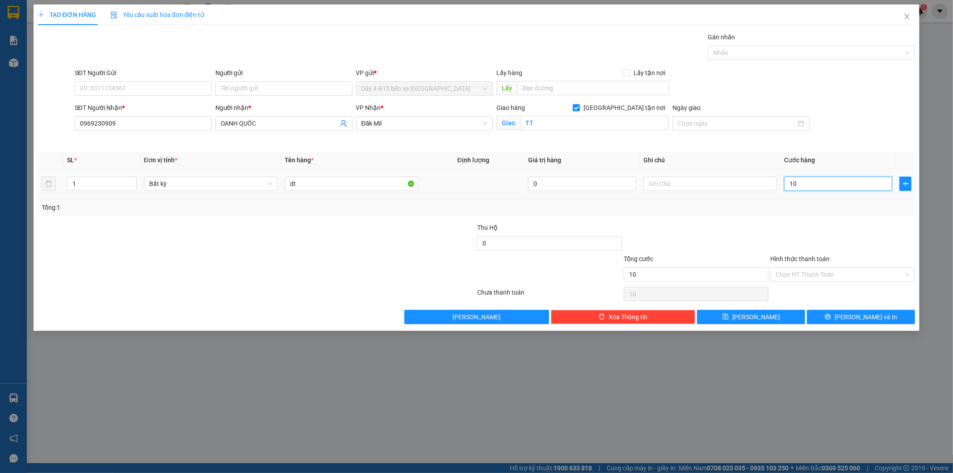
type input "100"
type input "100.000"
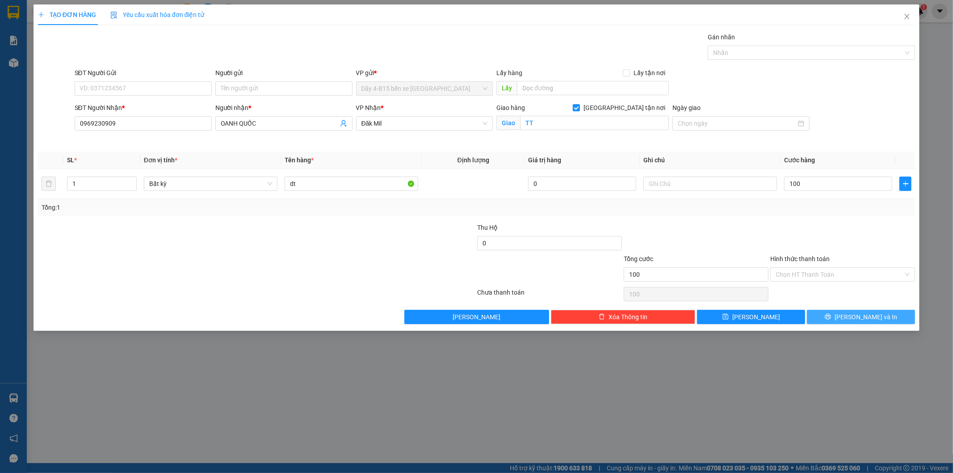
type input "100.000"
click at [831, 319] on icon "printer" at bounding box center [828, 317] width 6 height 6
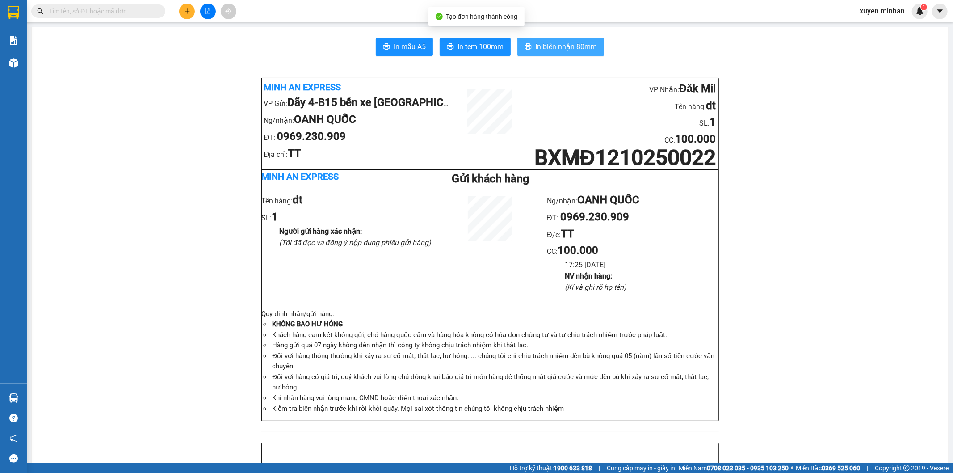
click at [545, 54] on button "In biên nhận 80mm" at bounding box center [561, 47] width 87 height 18
click at [453, 49] on button "In tem 100mm" at bounding box center [475, 47] width 71 height 18
click at [188, 11] on icon "plus" at bounding box center [187, 11] width 5 height 0
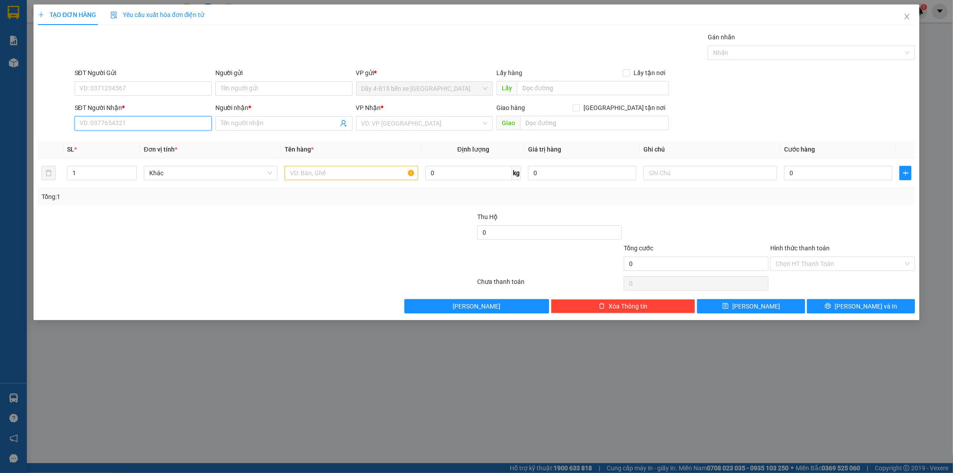
click at [105, 129] on input "SĐT Người Nhận *" at bounding box center [143, 123] width 137 height 14
type input "0397706048"
click at [246, 121] on input "Người nhận *" at bounding box center [280, 123] width 118 height 10
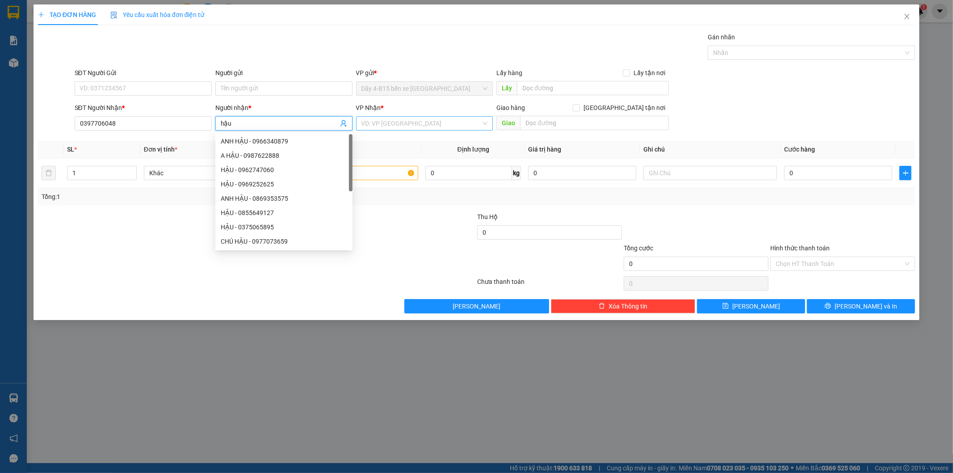
type input "hậu"
click at [381, 121] on input "search" at bounding box center [422, 123] width 120 height 13
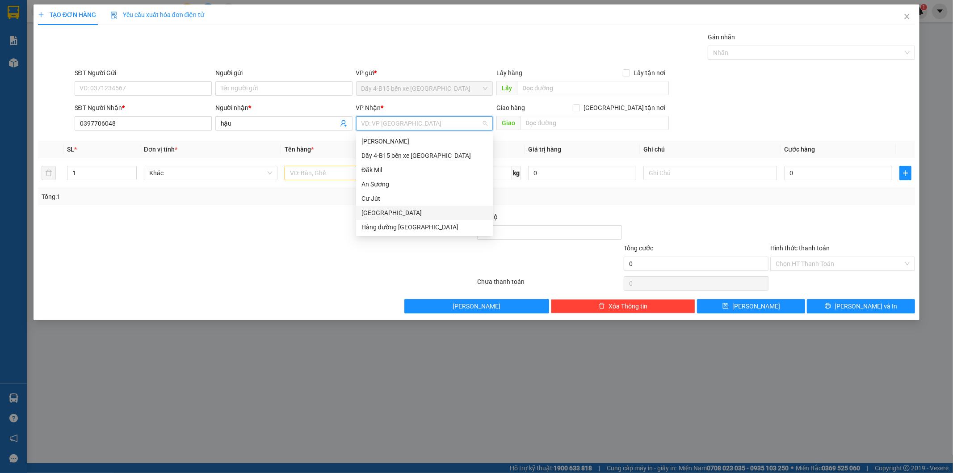
click at [390, 212] on div "[GEOGRAPHIC_DATA]" at bounding box center [425, 213] width 126 height 10
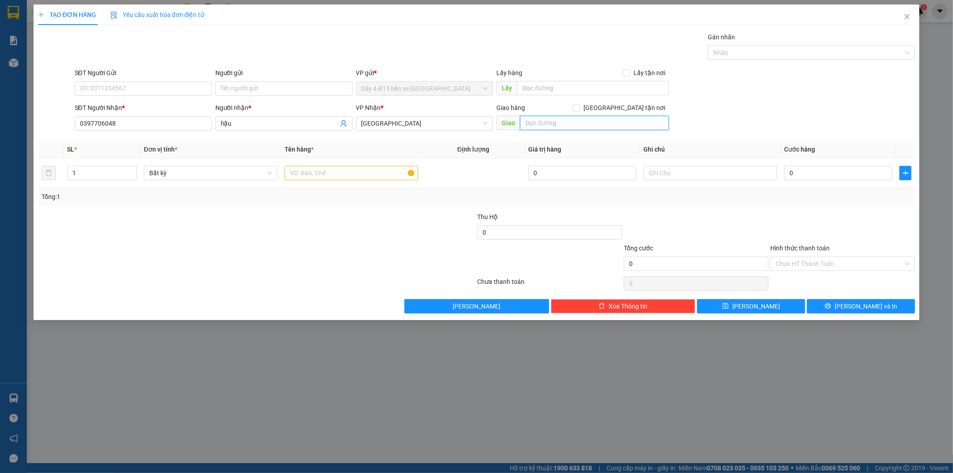
click at [559, 121] on input "text" at bounding box center [594, 123] width 149 height 14
type input "nam dong"
drag, startPoint x: 307, startPoint y: 168, endPoint x: 306, endPoint y: 176, distance: 8.7
click at [306, 175] on input "text" at bounding box center [352, 173] width 134 height 14
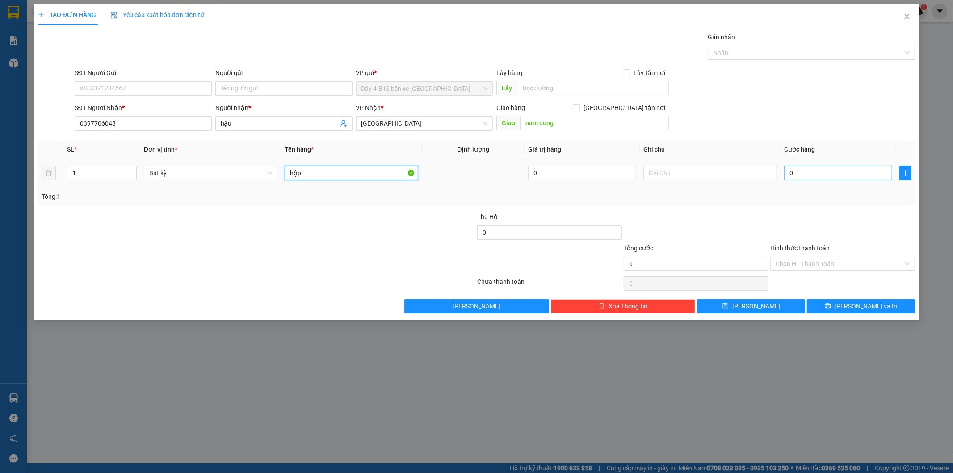
type input "hộp"
click at [826, 177] on input "0" at bounding box center [838, 173] width 108 height 14
type input "3"
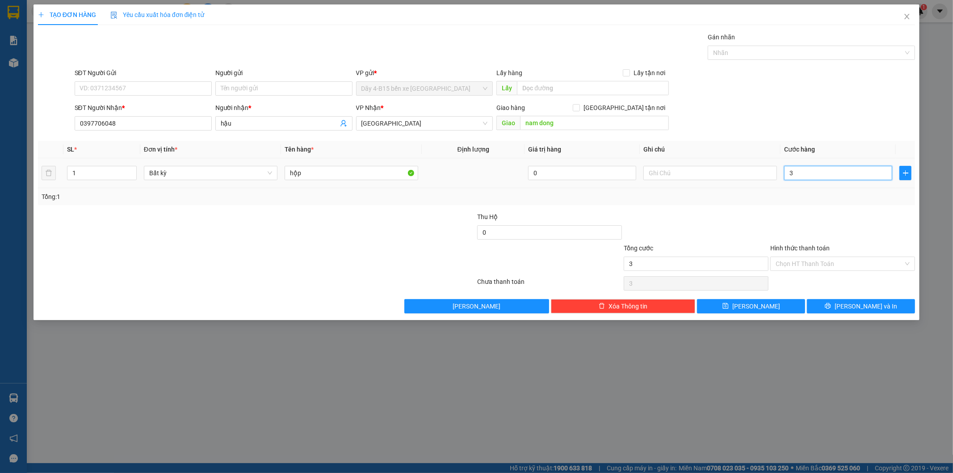
type input "30"
type input "30.000"
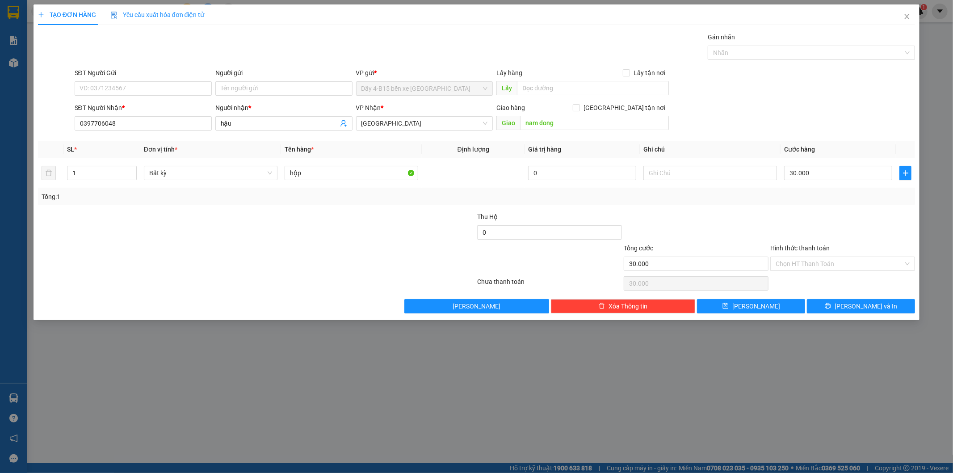
click at [805, 249] on label "Hình thức thanh toán" at bounding box center [800, 247] width 59 height 7
click at [805, 257] on input "Hình thức thanh toán" at bounding box center [840, 263] width 128 height 13
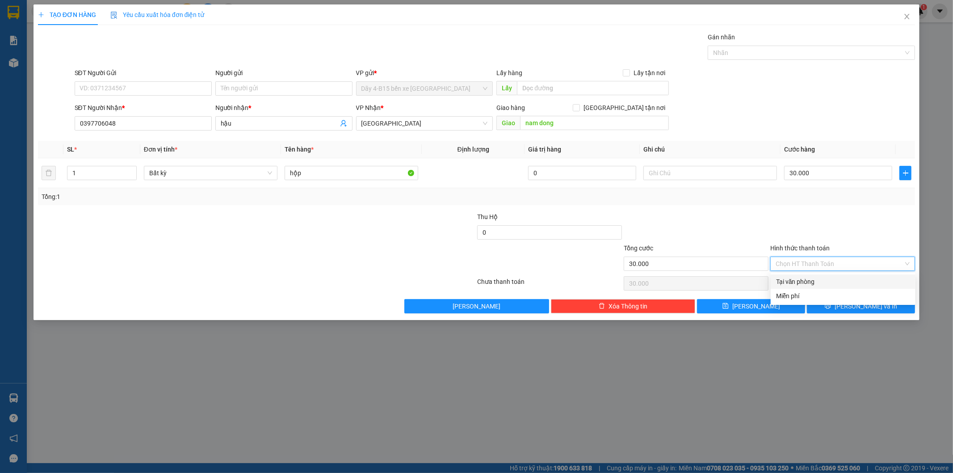
click at [799, 279] on div "Tại văn phòng" at bounding box center [843, 282] width 134 height 10
type input "0"
click at [831, 305] on icon "printer" at bounding box center [828, 306] width 6 height 6
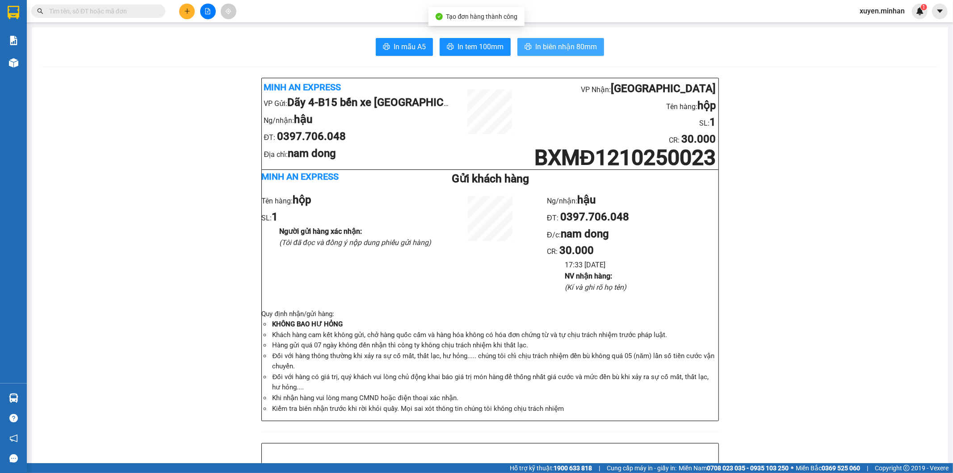
drag, startPoint x: 547, startPoint y: 51, endPoint x: 547, endPoint y: 46, distance: 5.4
click at [547, 51] on span "In biên nhận 80mm" at bounding box center [566, 46] width 62 height 11
click at [467, 50] on span "In tem 100mm" at bounding box center [481, 46] width 46 height 11
click at [187, 11] on icon "plus" at bounding box center [187, 11] width 6 height 6
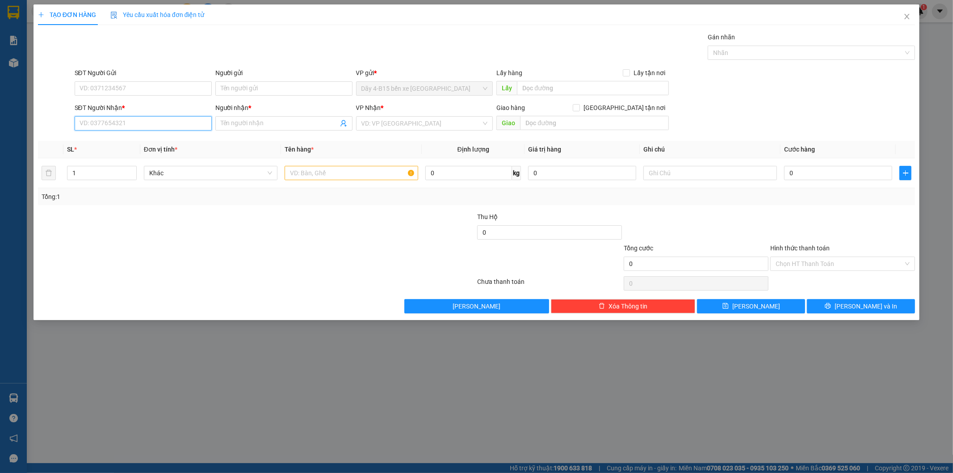
click at [99, 124] on input "SĐT Người Nhận *" at bounding box center [143, 123] width 137 height 14
click at [145, 145] on div "0906470552 - TÔM" at bounding box center [143, 141] width 126 height 10
type input "0906470552"
type input "TÔM"
type input "0906470552"
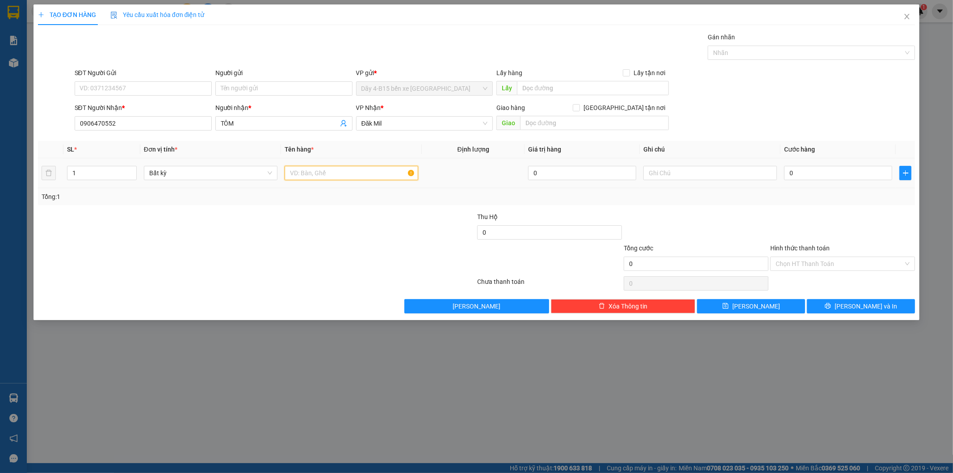
click at [300, 173] on input "text" at bounding box center [352, 173] width 134 height 14
type input "bọc trắng"
click at [804, 178] on input "0" at bounding box center [838, 173] width 108 height 14
type input "4"
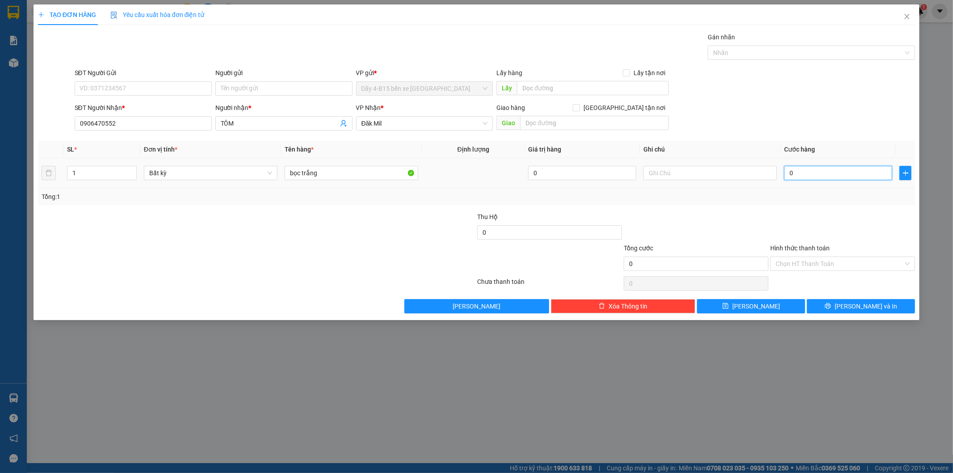
type input "4"
type input "40"
type input "40.000"
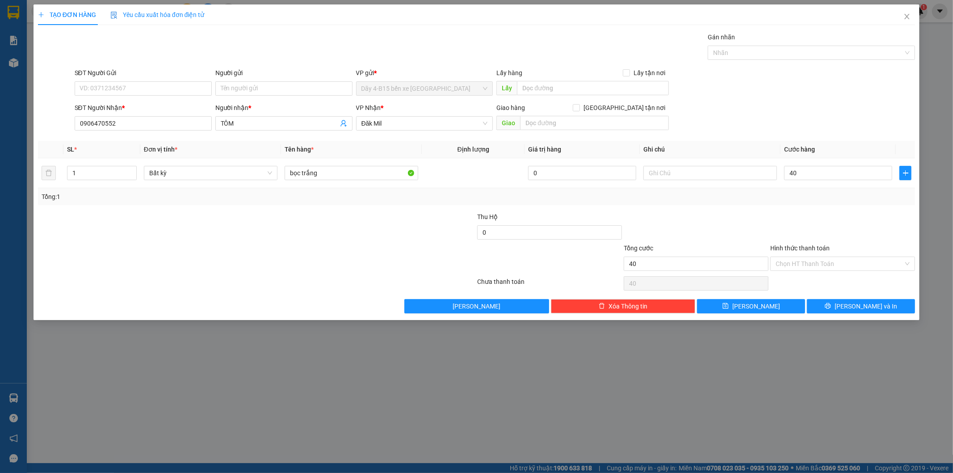
type input "40.000"
click at [812, 248] on label "Hình thức thanh toán" at bounding box center [800, 247] width 59 height 7
click at [812, 257] on input "Hình thức thanh toán" at bounding box center [840, 263] width 128 height 13
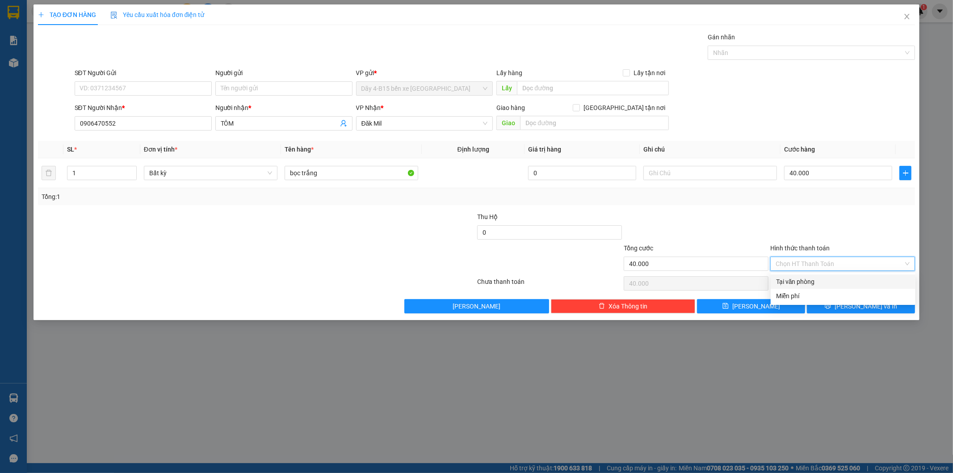
click at [811, 279] on div "Tại văn phòng" at bounding box center [843, 282] width 134 height 10
type input "0"
click at [828, 306] on button "[PERSON_NAME] và In" at bounding box center [861, 306] width 108 height 14
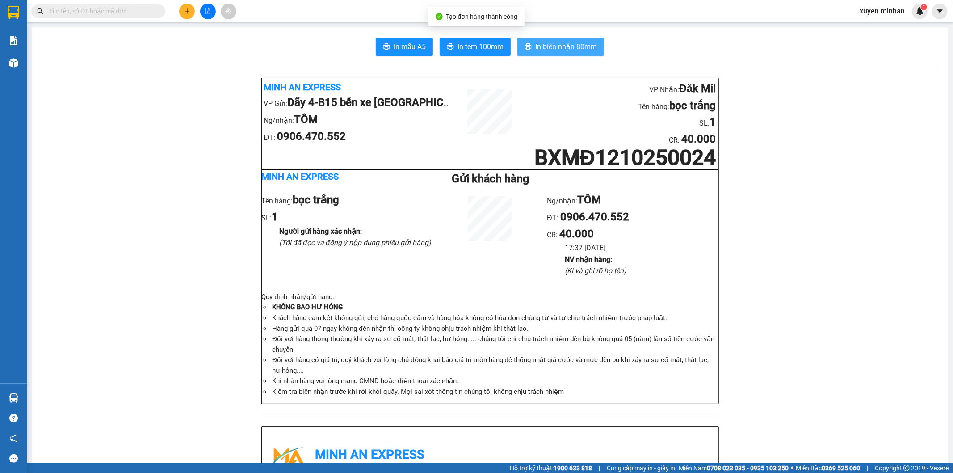
click at [550, 42] on span "In biên nhận 80mm" at bounding box center [566, 46] width 62 height 11
click at [480, 50] on span "In tem 100mm" at bounding box center [481, 46] width 46 height 11
click at [189, 11] on icon "plus" at bounding box center [187, 11] width 5 height 0
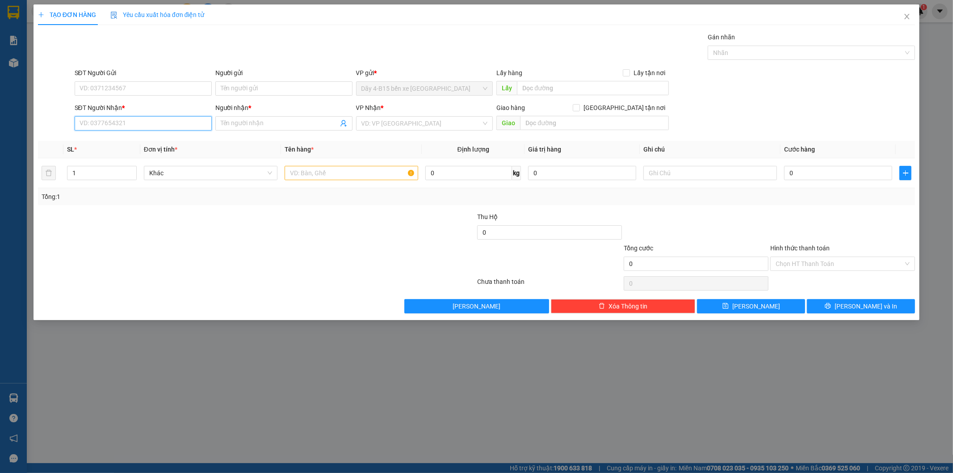
click at [109, 123] on input "SĐT Người Nhận *" at bounding box center [143, 123] width 137 height 14
click at [131, 136] on div "0978167107 - A LĨNH" at bounding box center [143, 141] width 126 height 10
type input "0978167107"
type input "A LĨNH"
type input "0978167107"
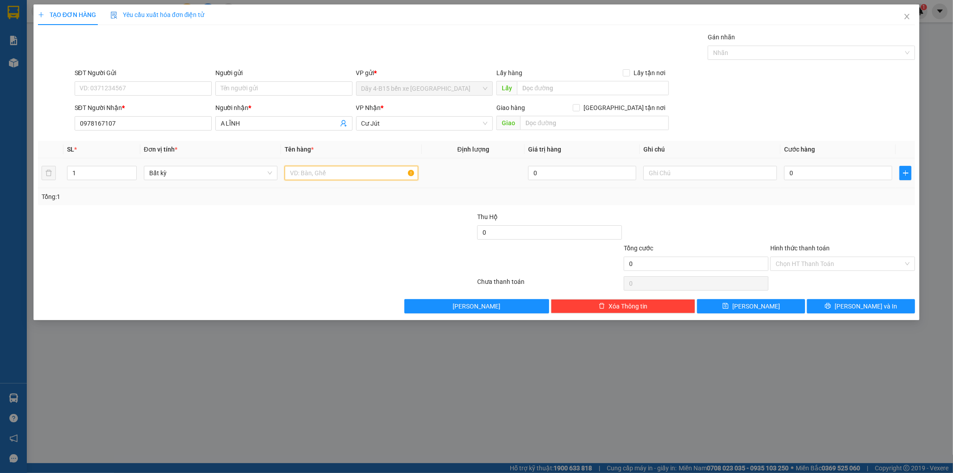
click at [287, 173] on input "text" at bounding box center [352, 173] width 134 height 14
type input "tg"
click at [808, 173] on input "0" at bounding box center [838, 173] width 108 height 14
type input "5"
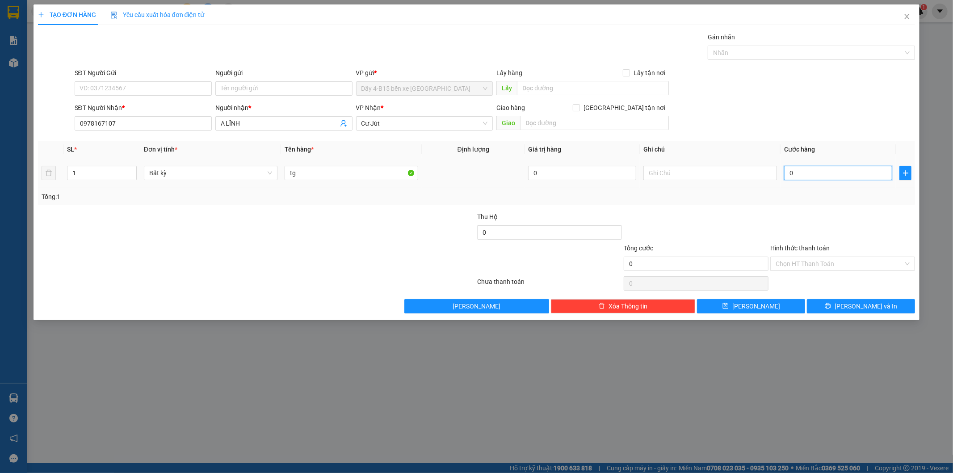
type input "5"
type input "50"
type input "50.000"
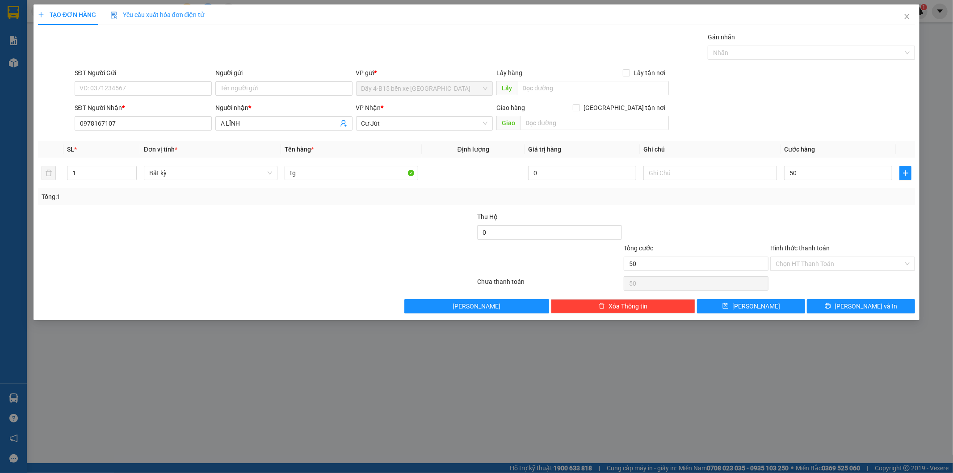
type input "50.000"
click at [801, 248] on label "Hình thức thanh toán" at bounding box center [800, 247] width 59 height 7
click at [801, 257] on input "Hình thức thanh toán" at bounding box center [840, 263] width 128 height 13
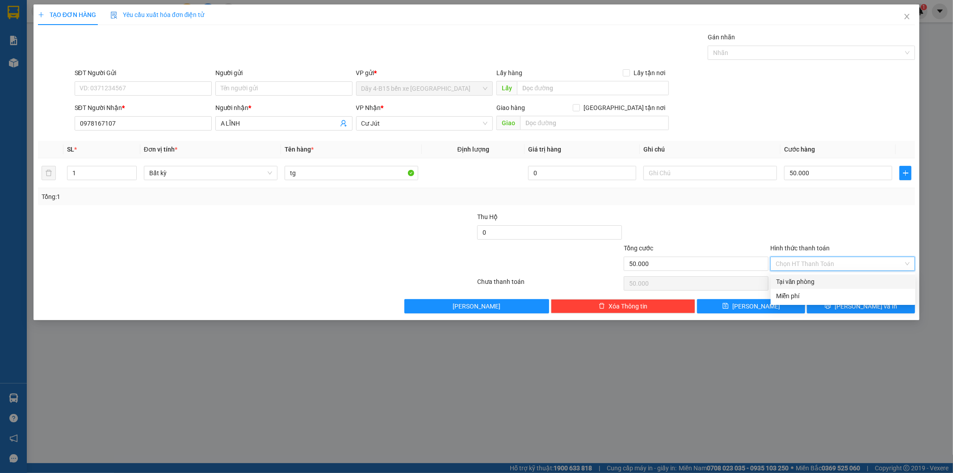
click at [795, 283] on div "Tại văn phòng" at bounding box center [843, 282] width 134 height 10
type input "0"
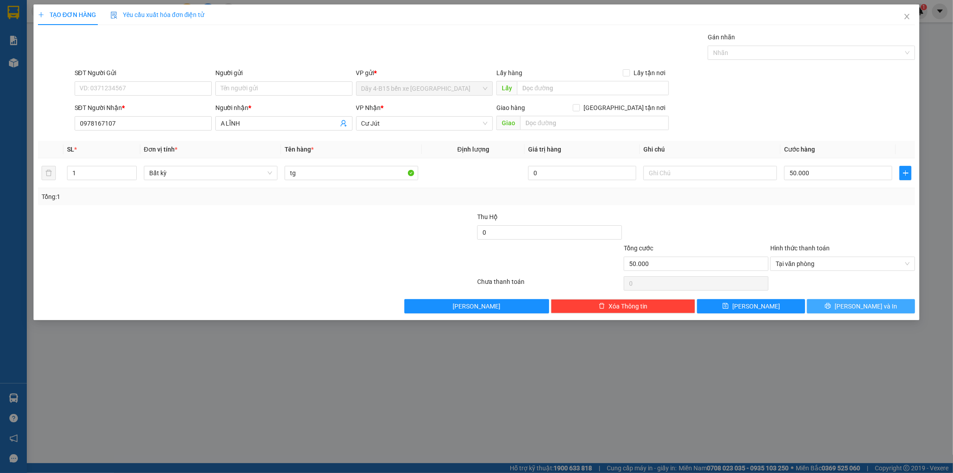
click at [815, 303] on button "[PERSON_NAME] và In" at bounding box center [861, 306] width 108 height 14
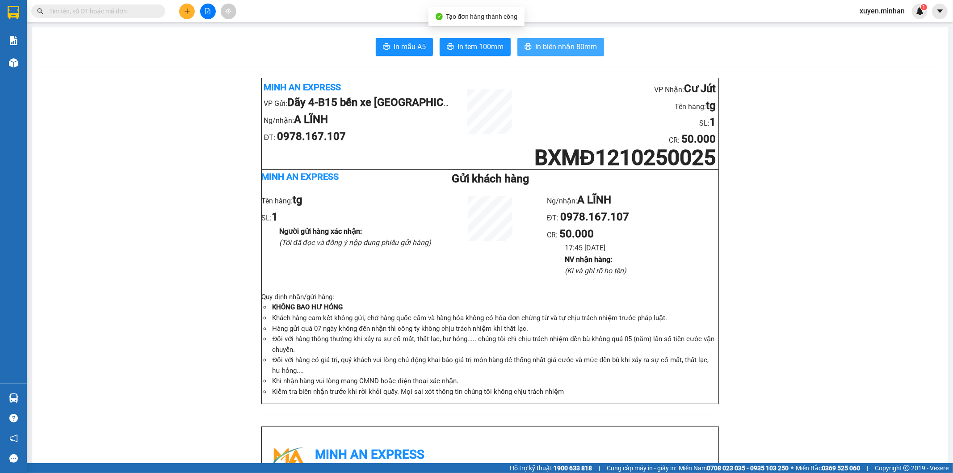
click at [558, 47] on span "In biên nhận 80mm" at bounding box center [566, 46] width 62 height 11
drag, startPoint x: 454, startPoint y: 47, endPoint x: 477, endPoint y: 32, distance: 27.4
click at [458, 46] on span "In tem 100mm" at bounding box center [481, 46] width 46 height 11
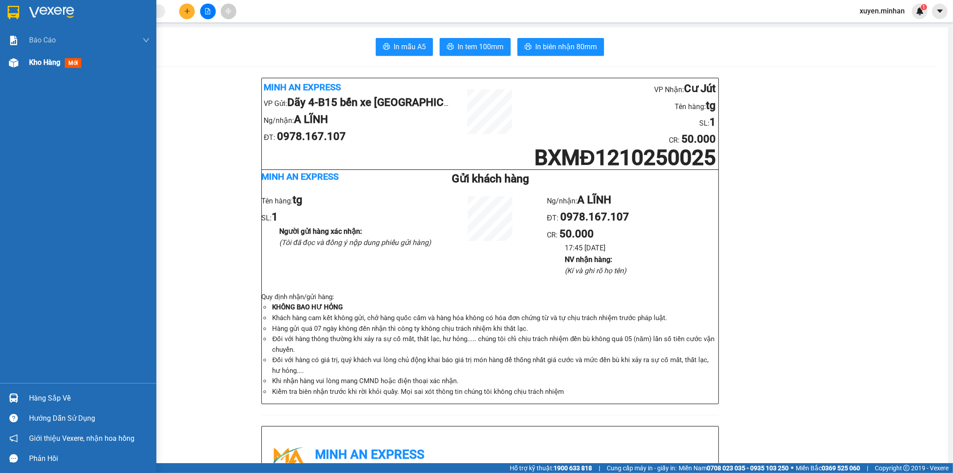
click at [15, 62] on img at bounding box center [13, 62] width 9 height 9
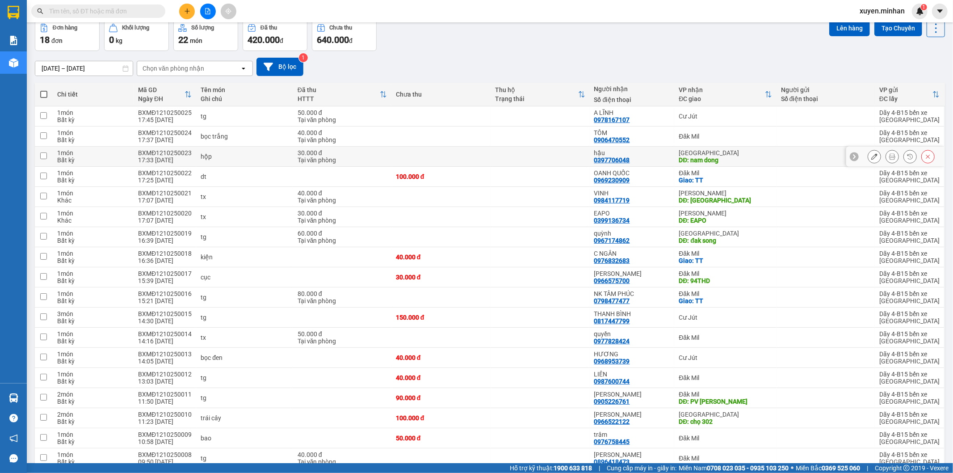
scroll to position [86, 0]
